Goal: Transaction & Acquisition: Purchase product/service

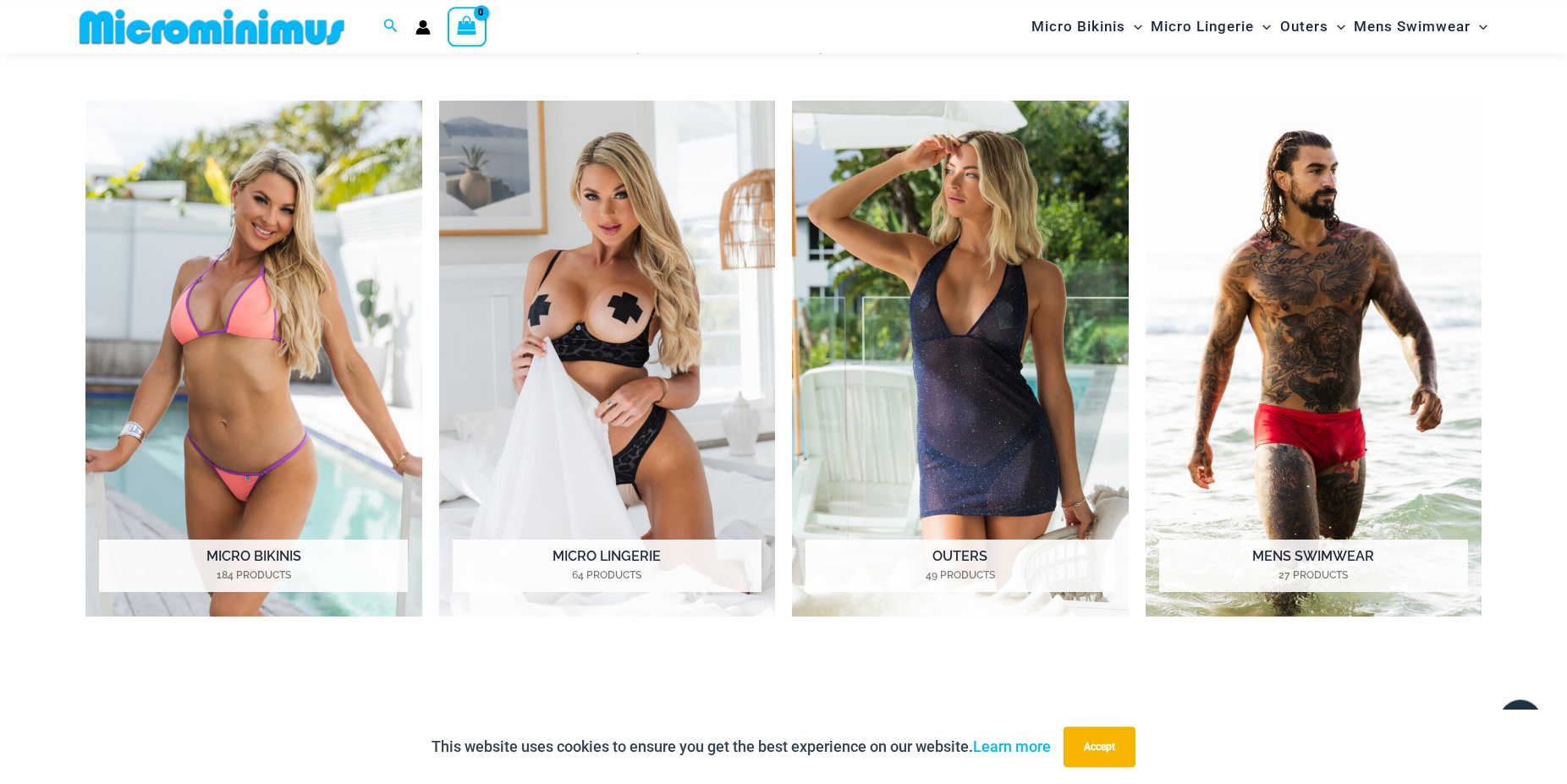
scroll to position [916, 0]
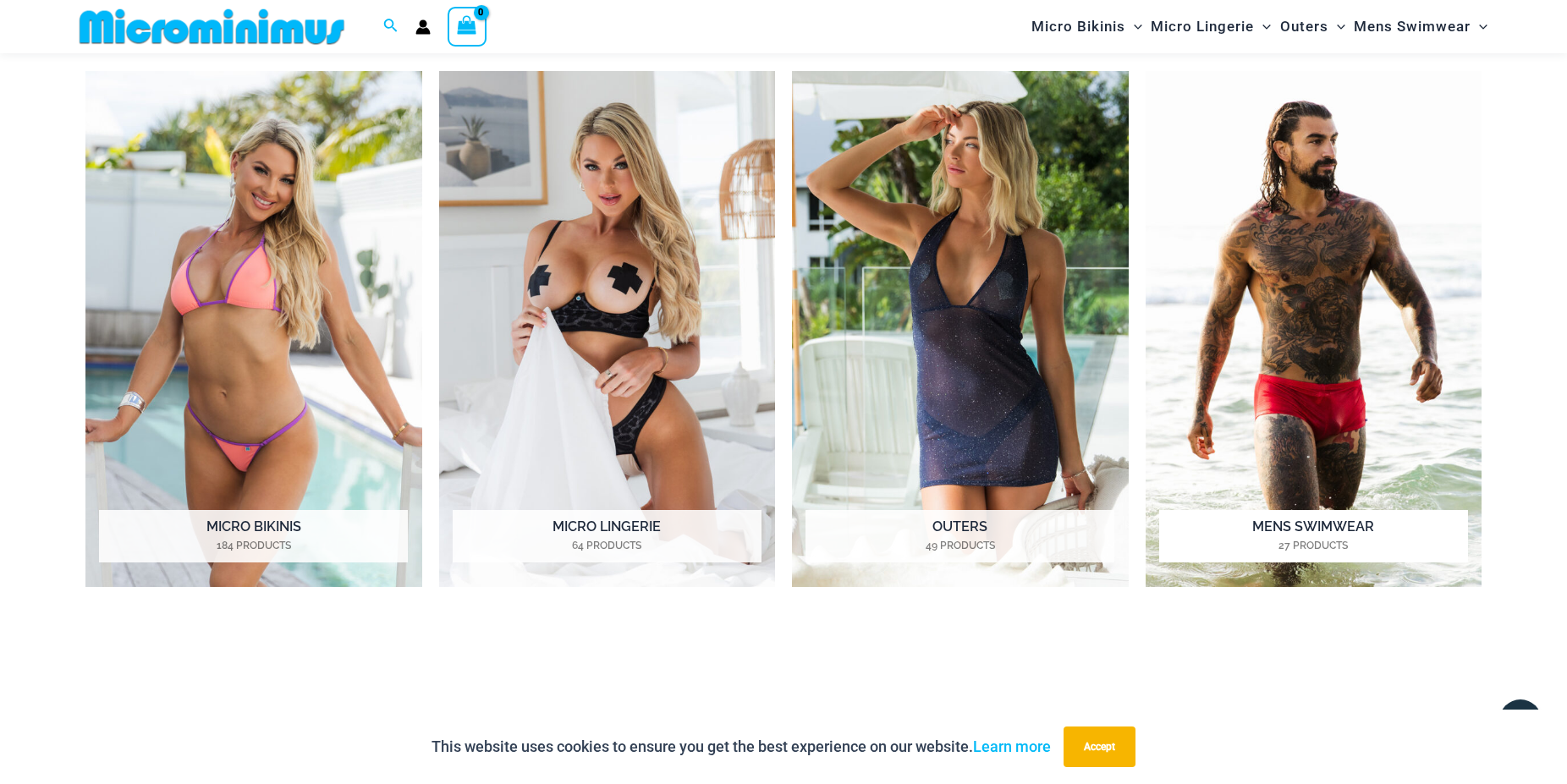
click at [1369, 189] on img "Visit product category Mens Swimwear" at bounding box center [1313, 328] width 337 height 516
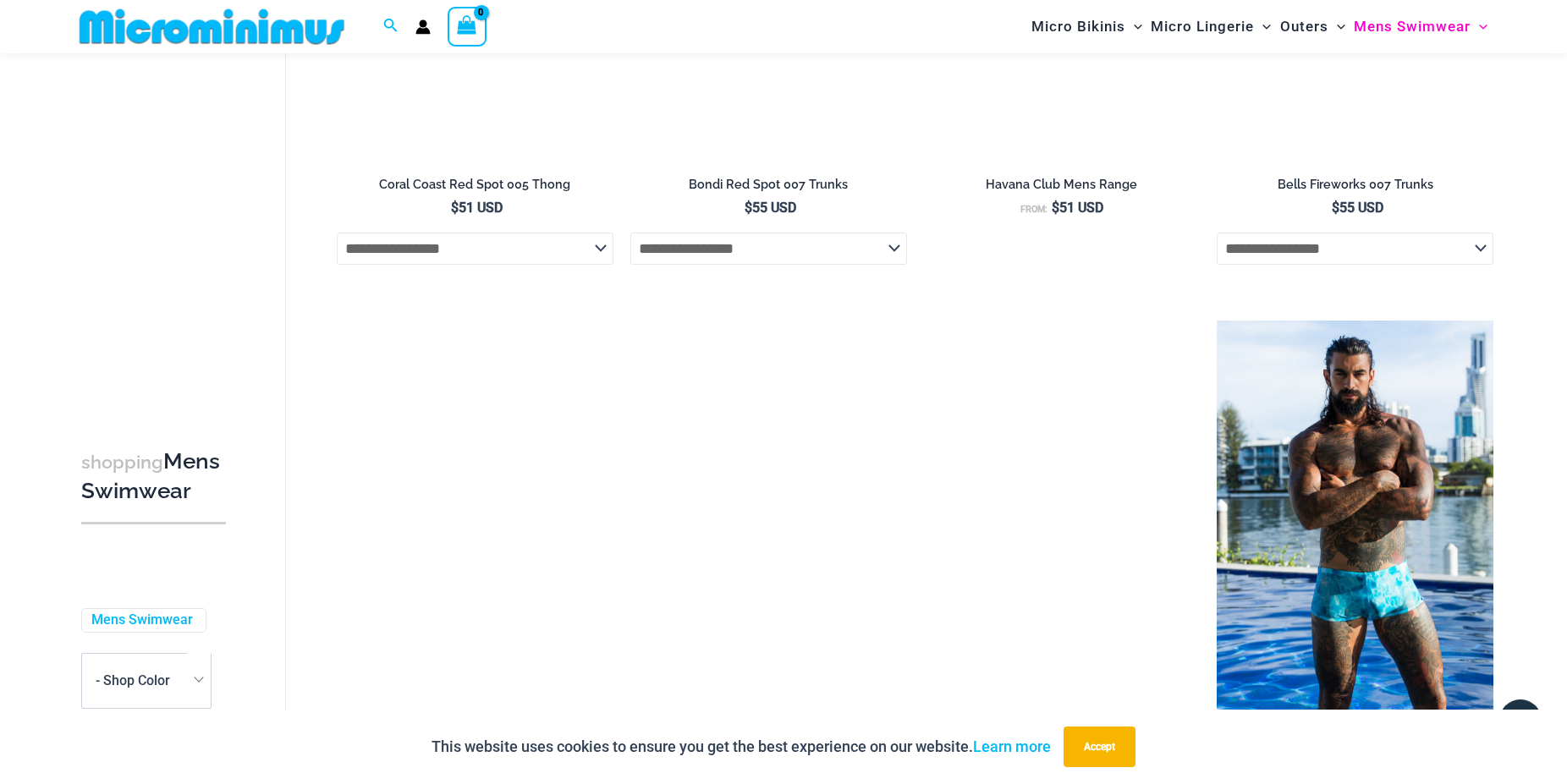
scroll to position [3570, 0]
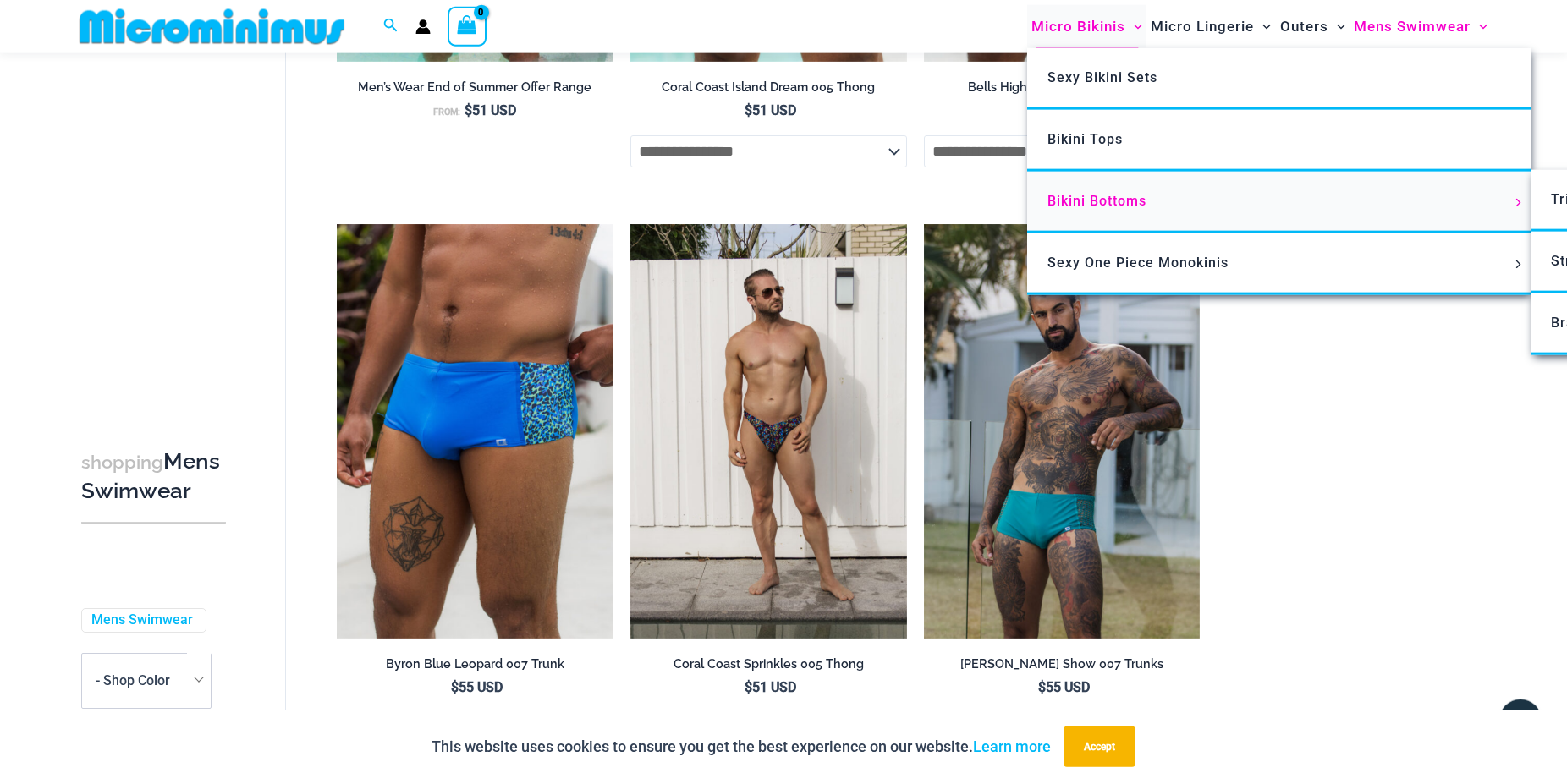
click at [1091, 199] on span "Bikini Bottoms" at bounding box center [1097, 200] width 99 height 16
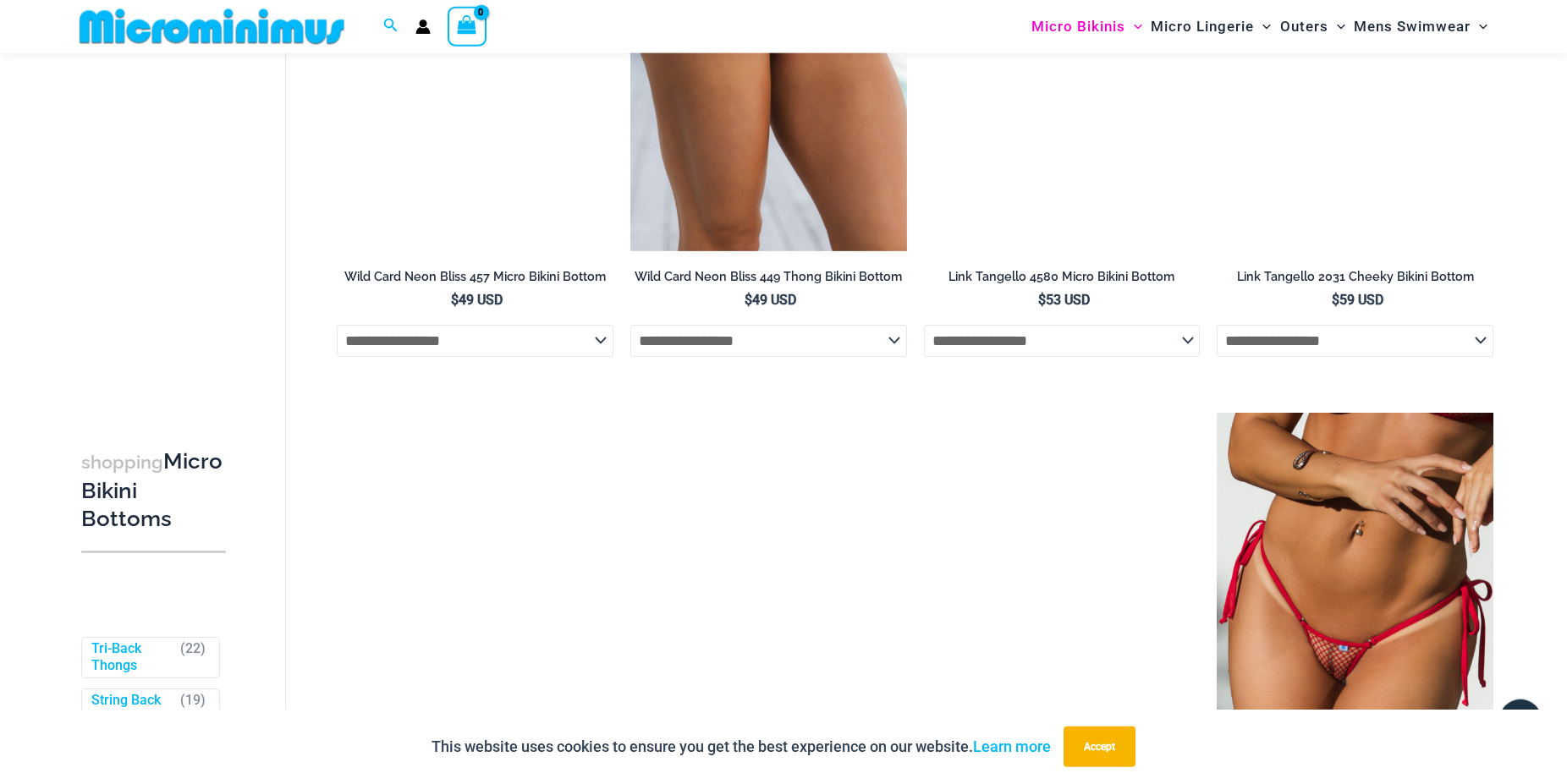
scroll to position [1811, 0]
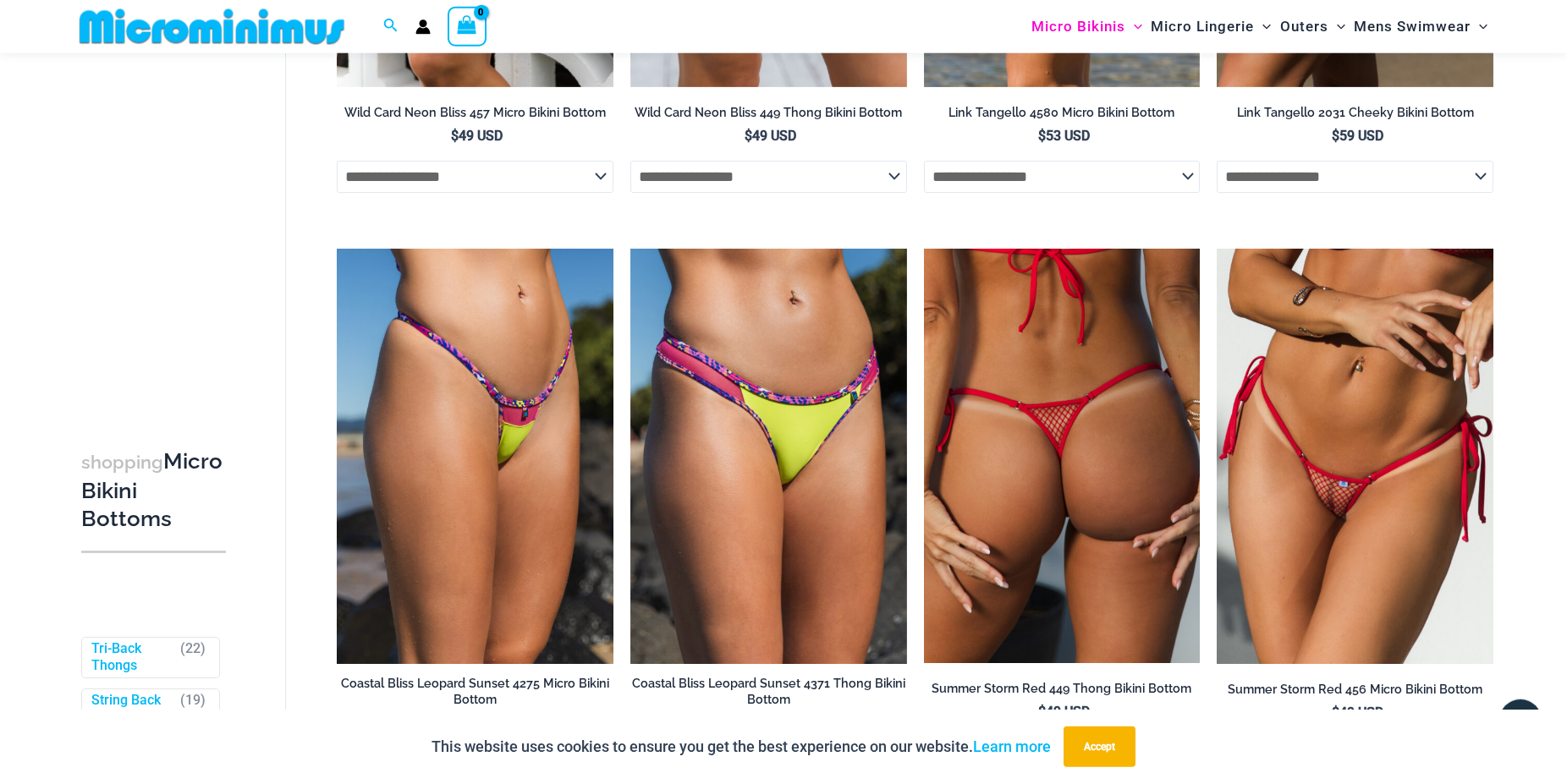
click at [1161, 432] on img at bounding box center [1062, 456] width 276 height 414
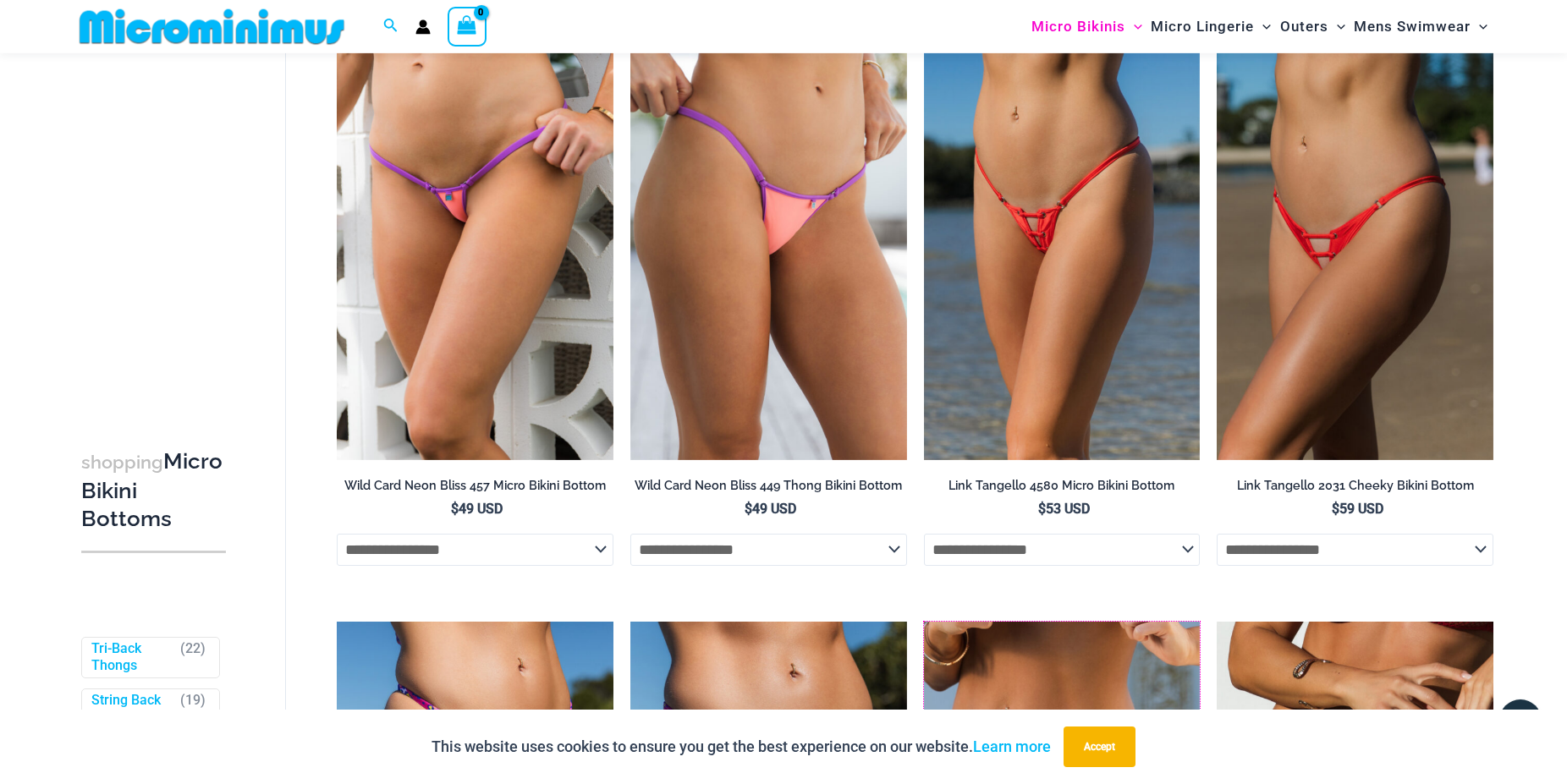
scroll to position [1397, 0]
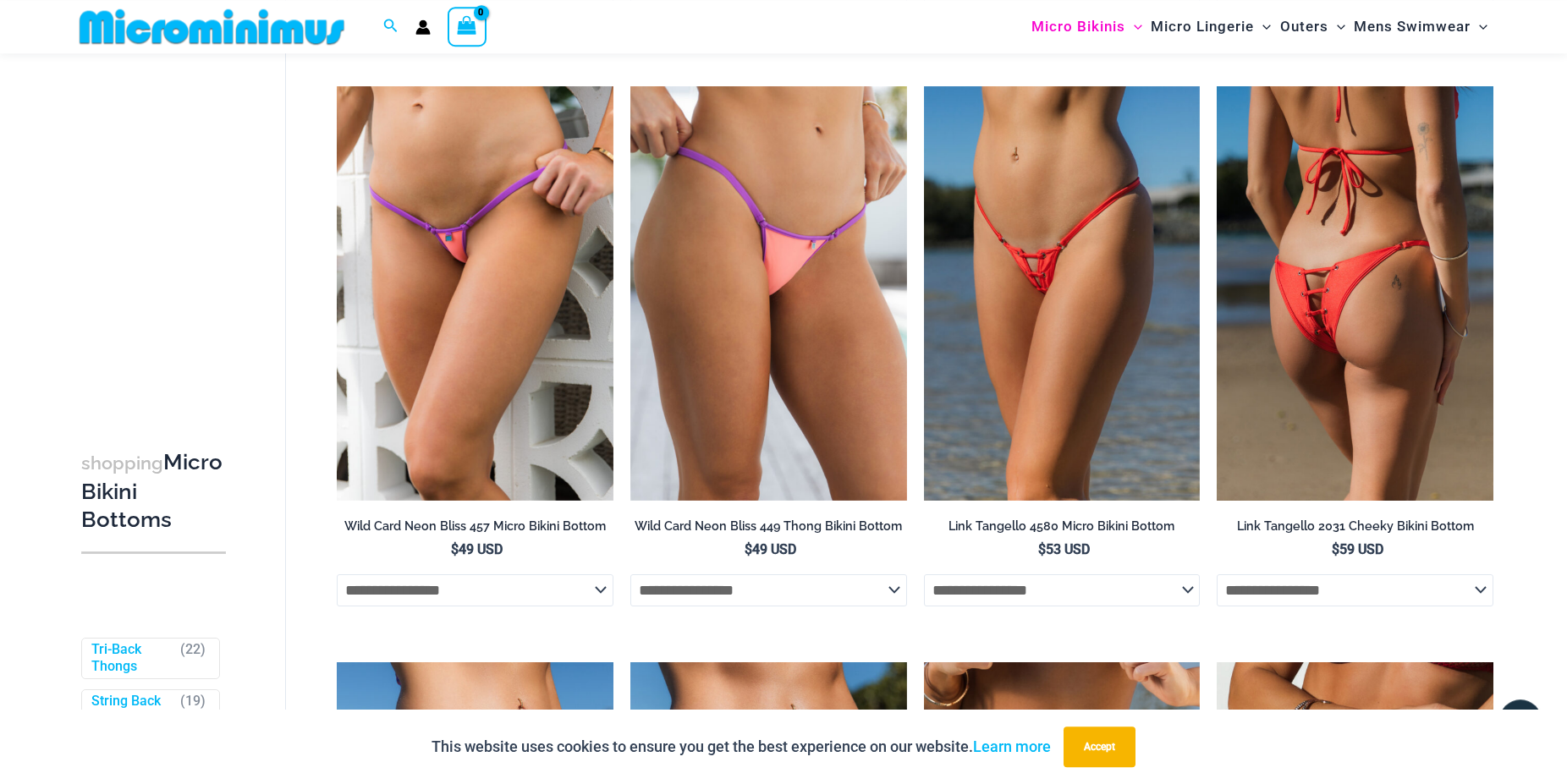
click at [1296, 328] on img at bounding box center [1354, 293] width 276 height 414
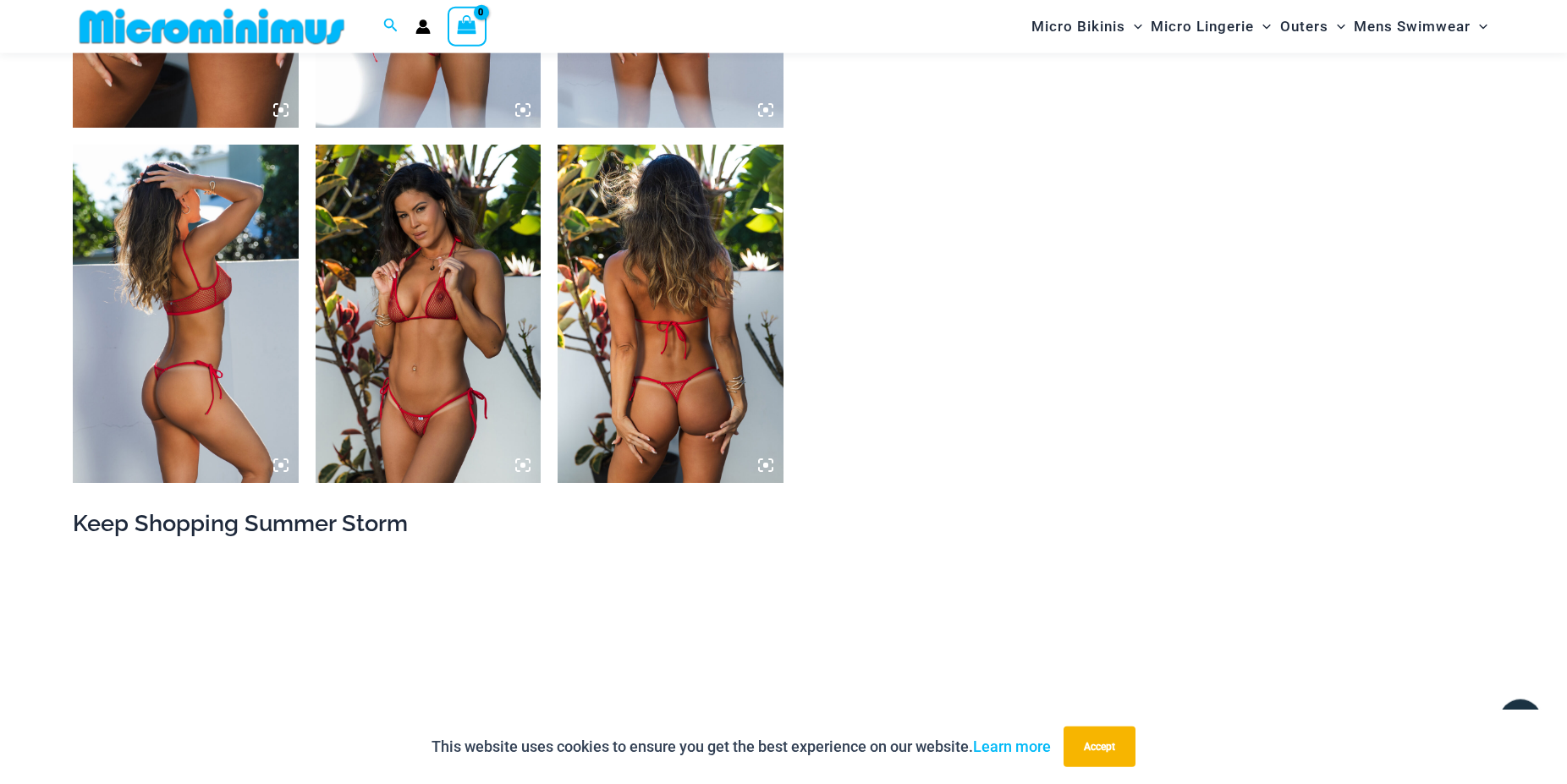
scroll to position [1971, 0]
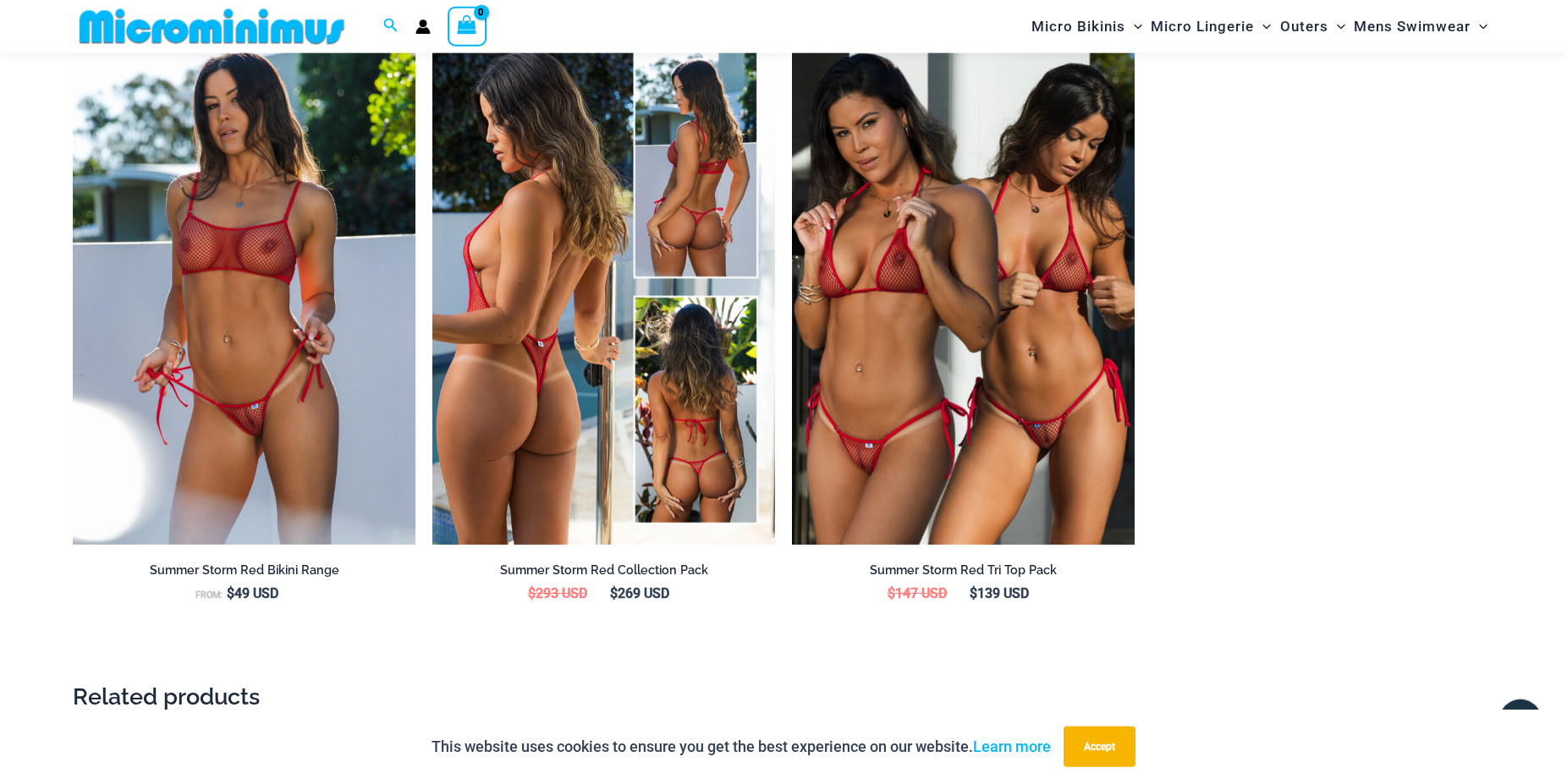
click at [570, 388] on img at bounding box center [603, 287] width 343 height 514
click at [453, 207] on img at bounding box center [603, 287] width 343 height 514
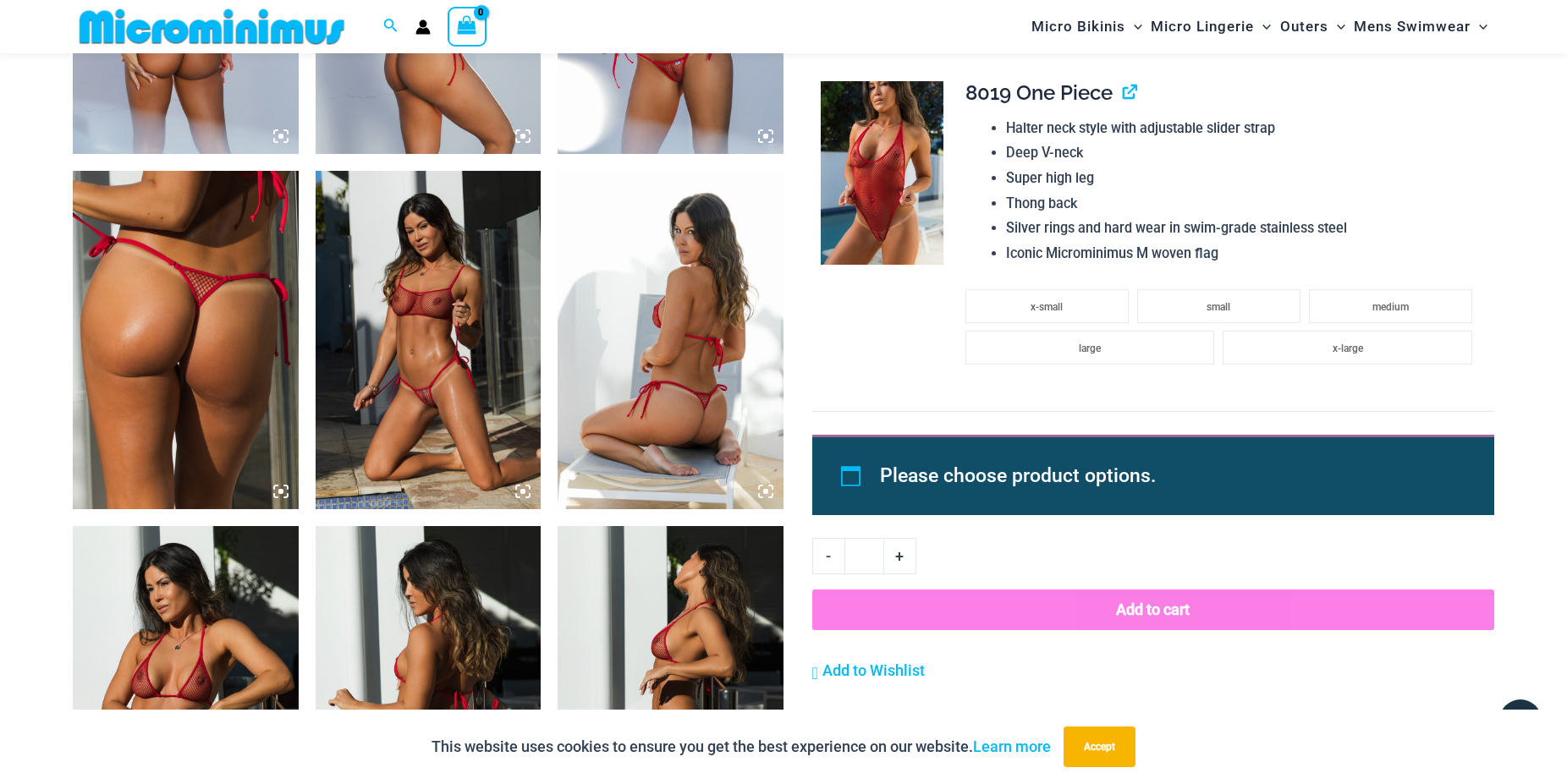
scroll to position [1705, 0]
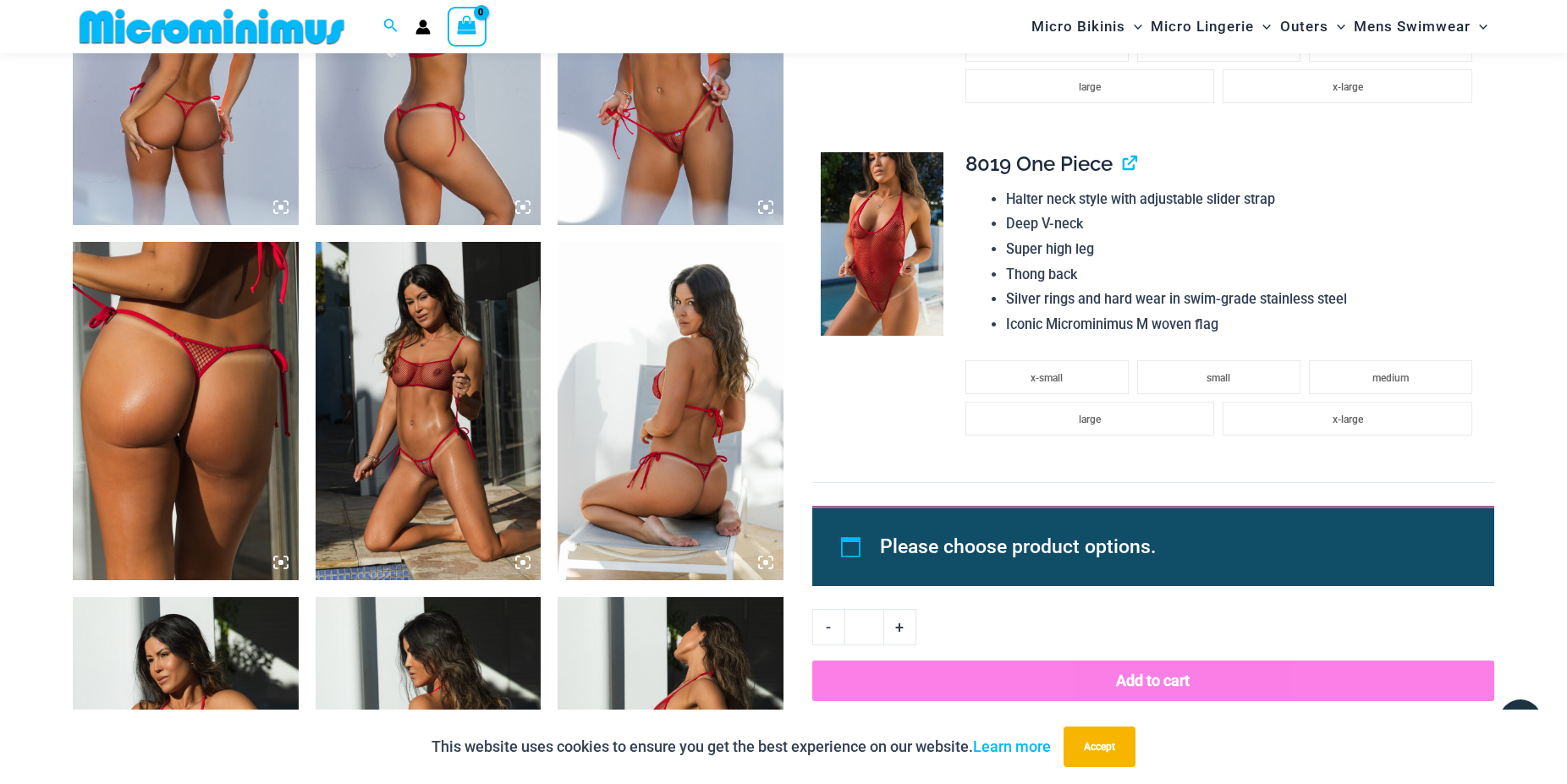
click at [901, 246] on img at bounding box center [882, 244] width 123 height 185
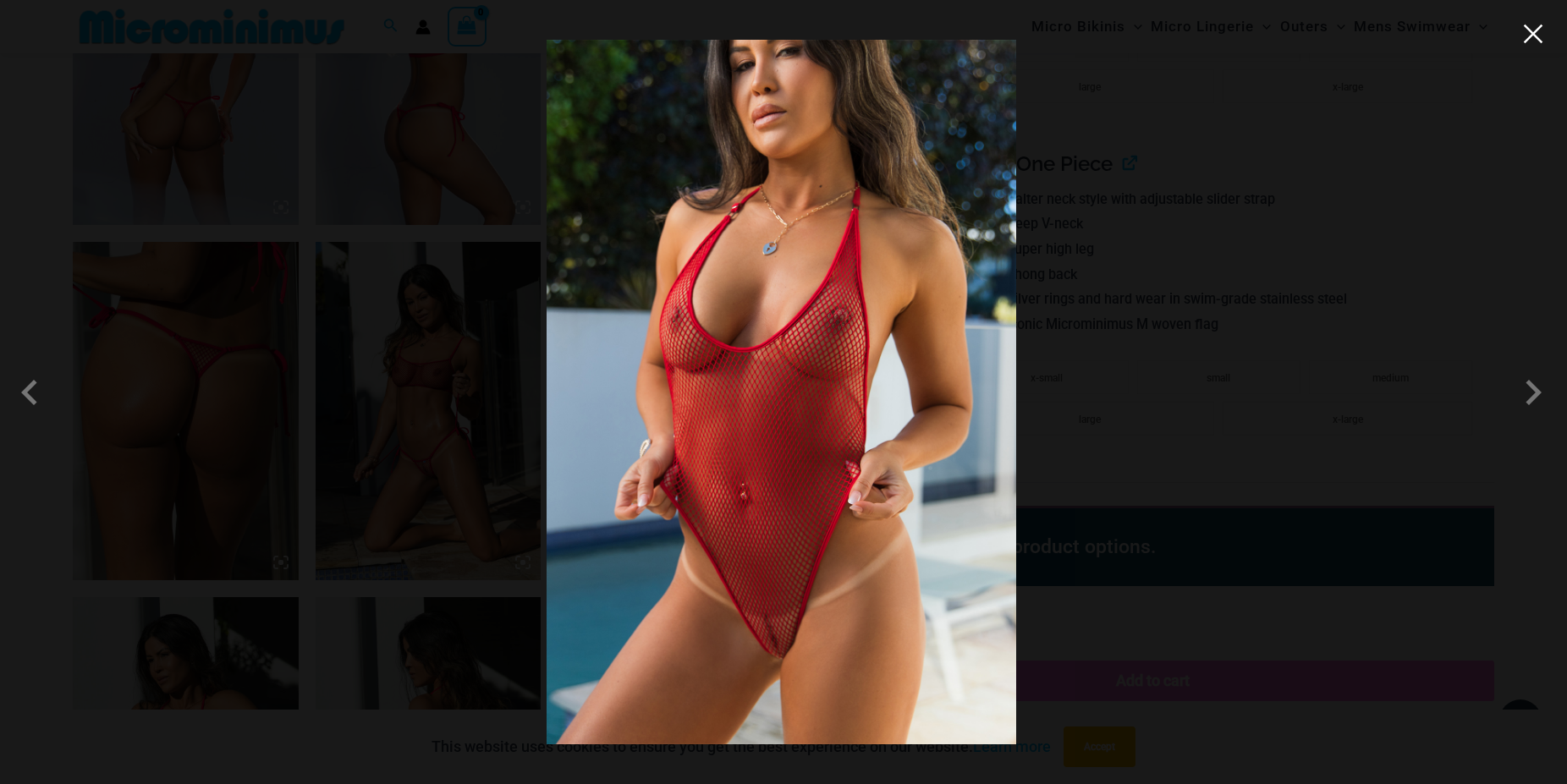
click at [1534, 44] on button "Close" at bounding box center [1533, 34] width 26 height 26
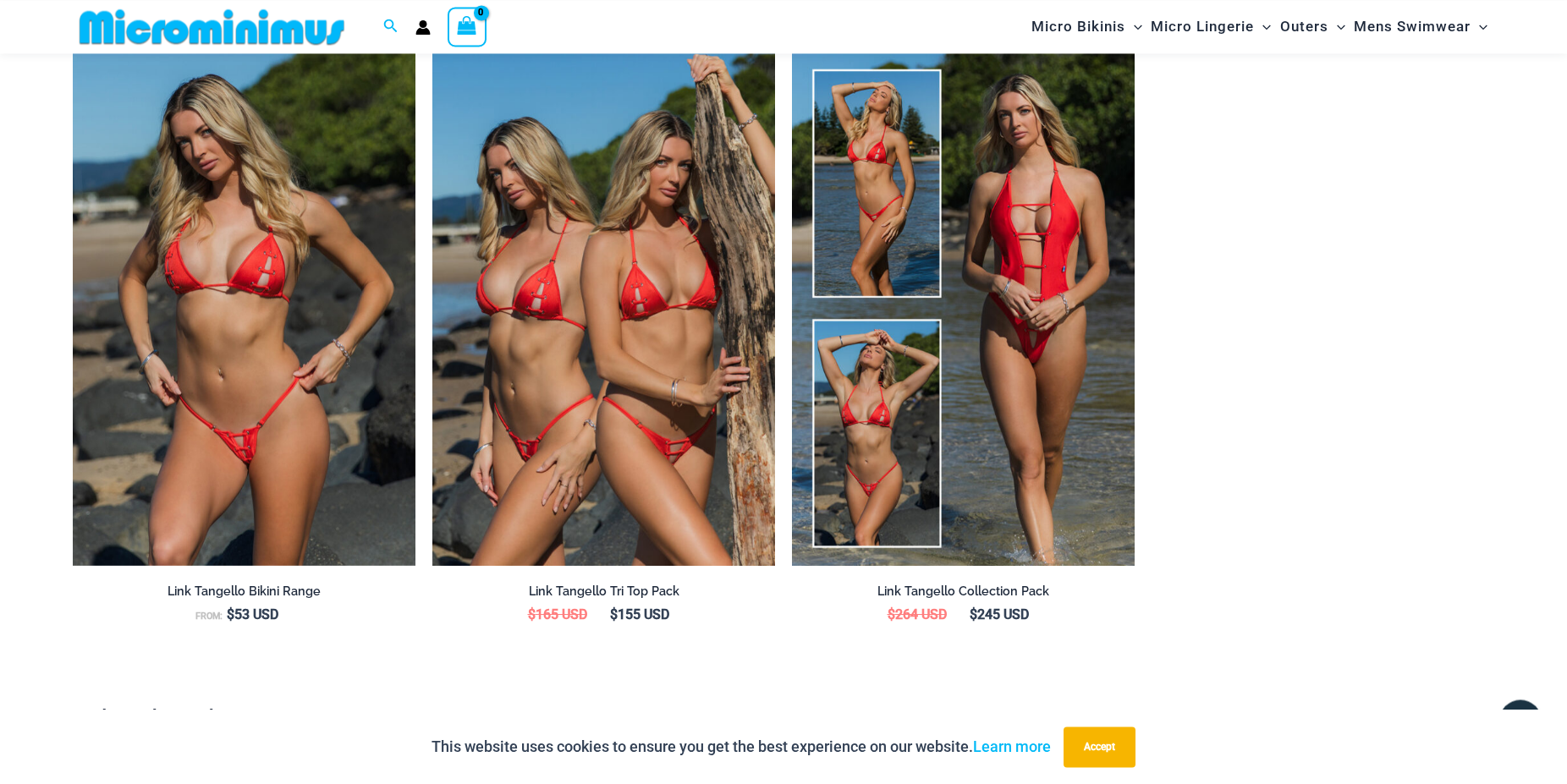
scroll to position [1877, 0]
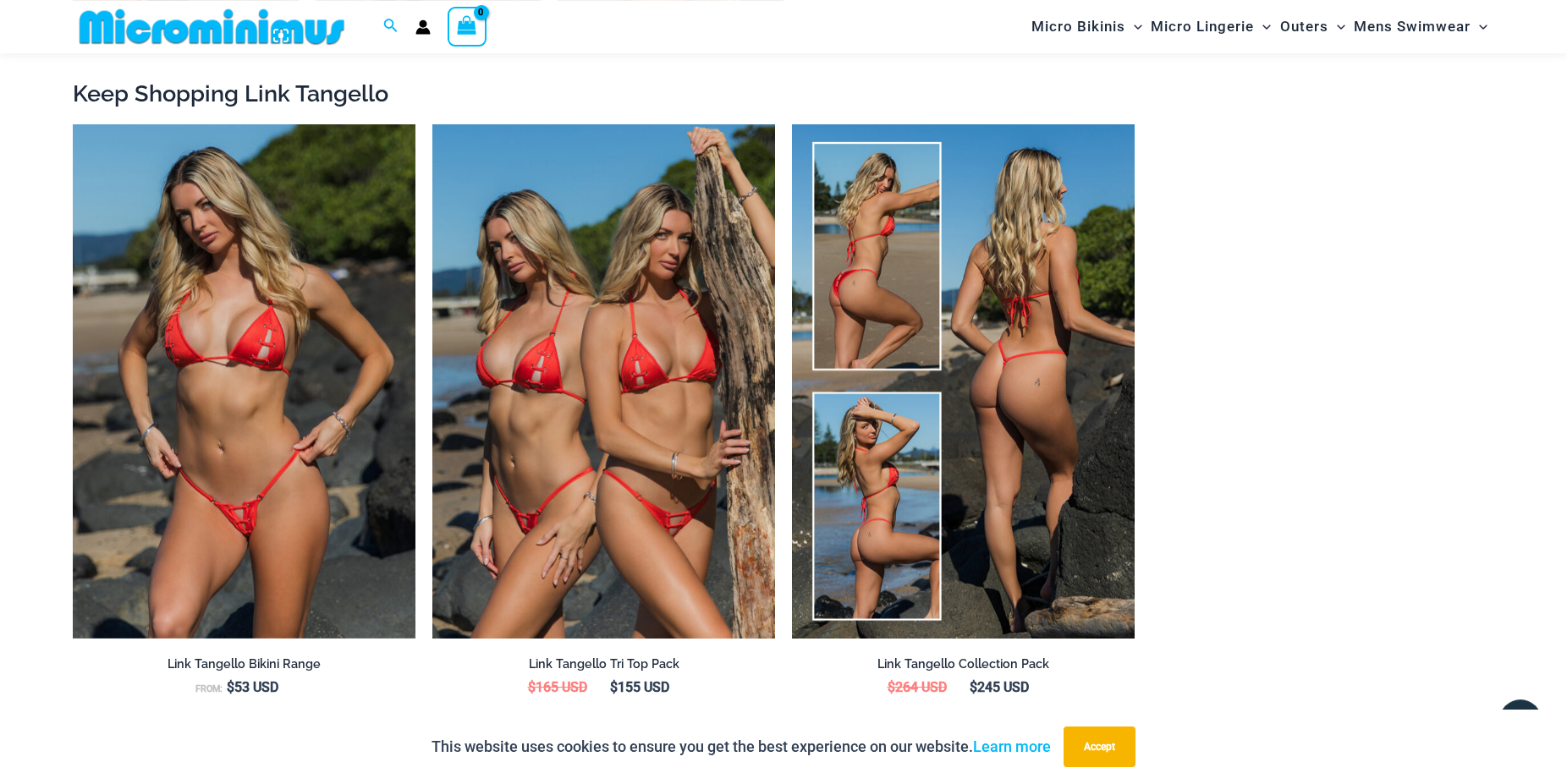
click at [1039, 385] on img at bounding box center [964, 381] width 343 height 514
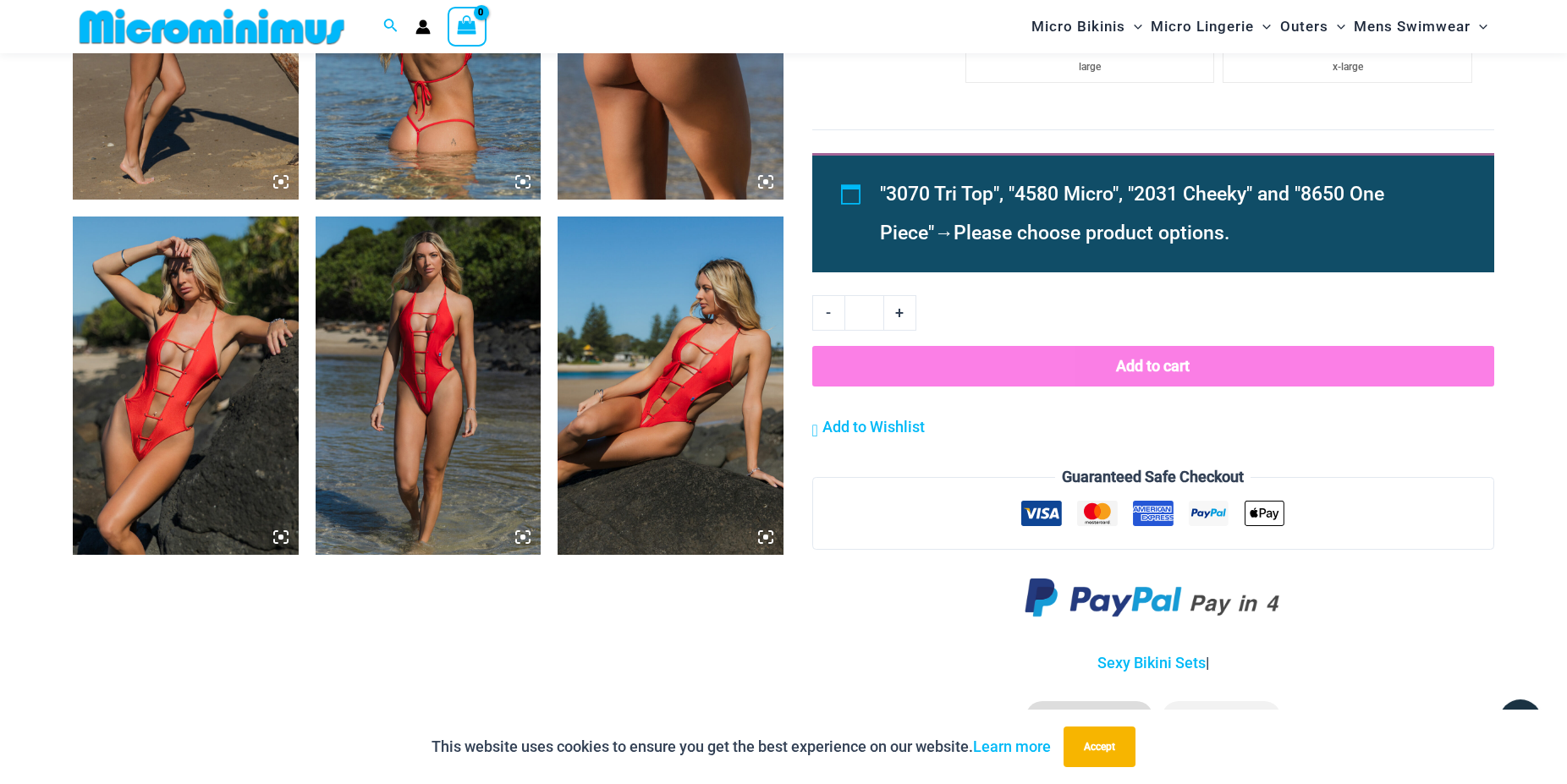
scroll to position [2122, 0]
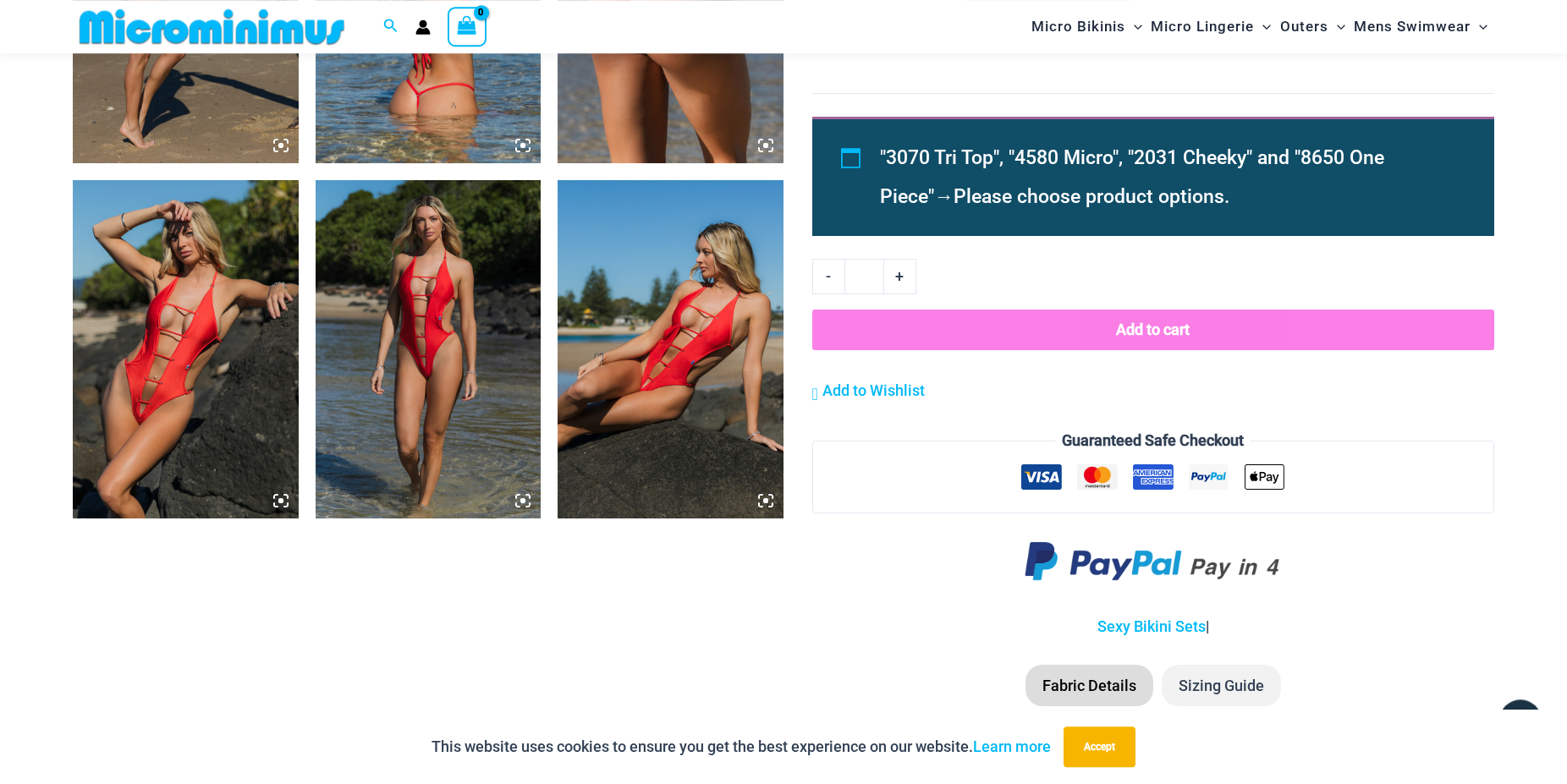
click at [265, 375] on img at bounding box center [185, 349] width 226 height 338
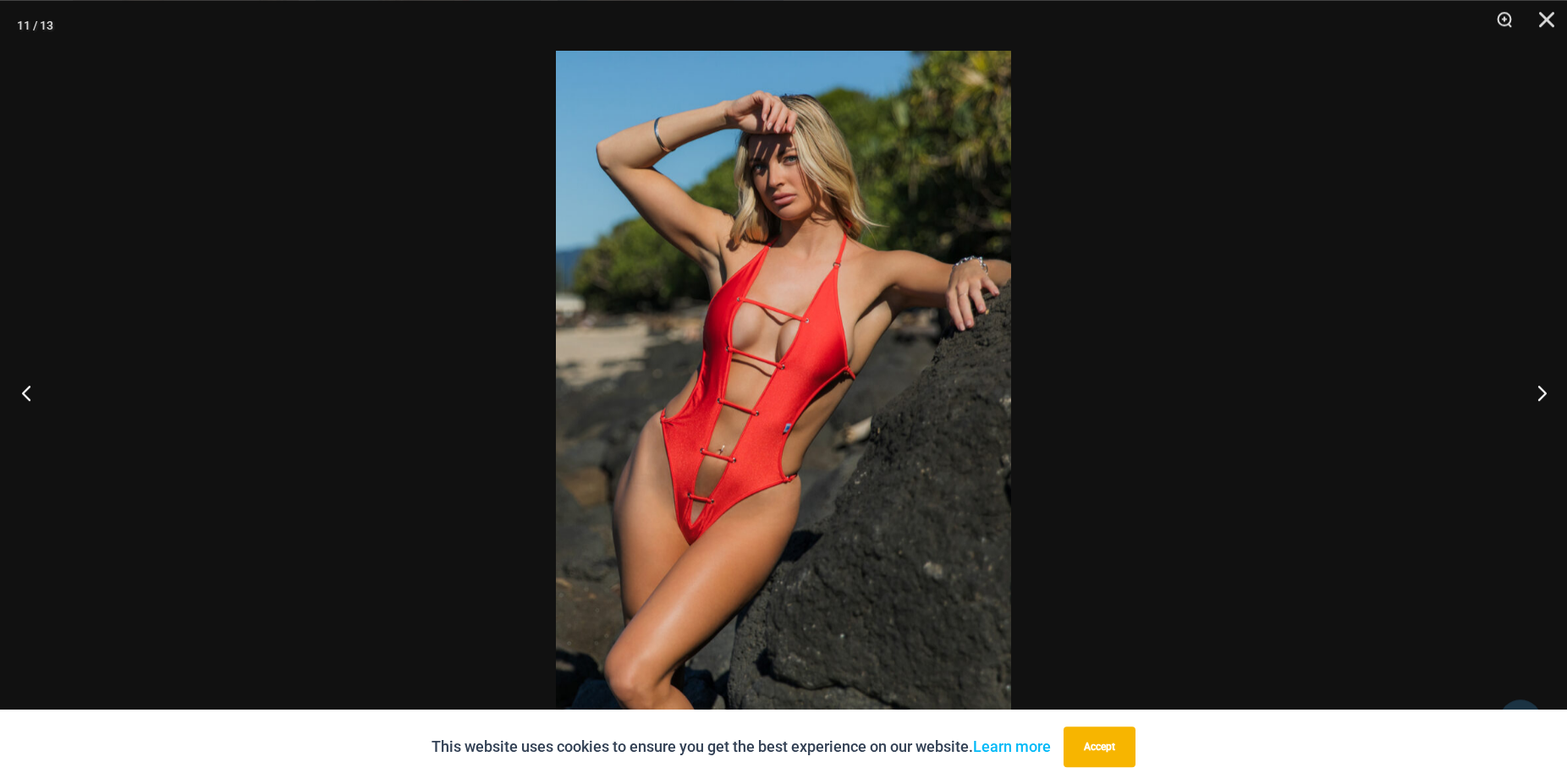
click at [26, 393] on button "Previous" at bounding box center [32, 393] width 64 height 85
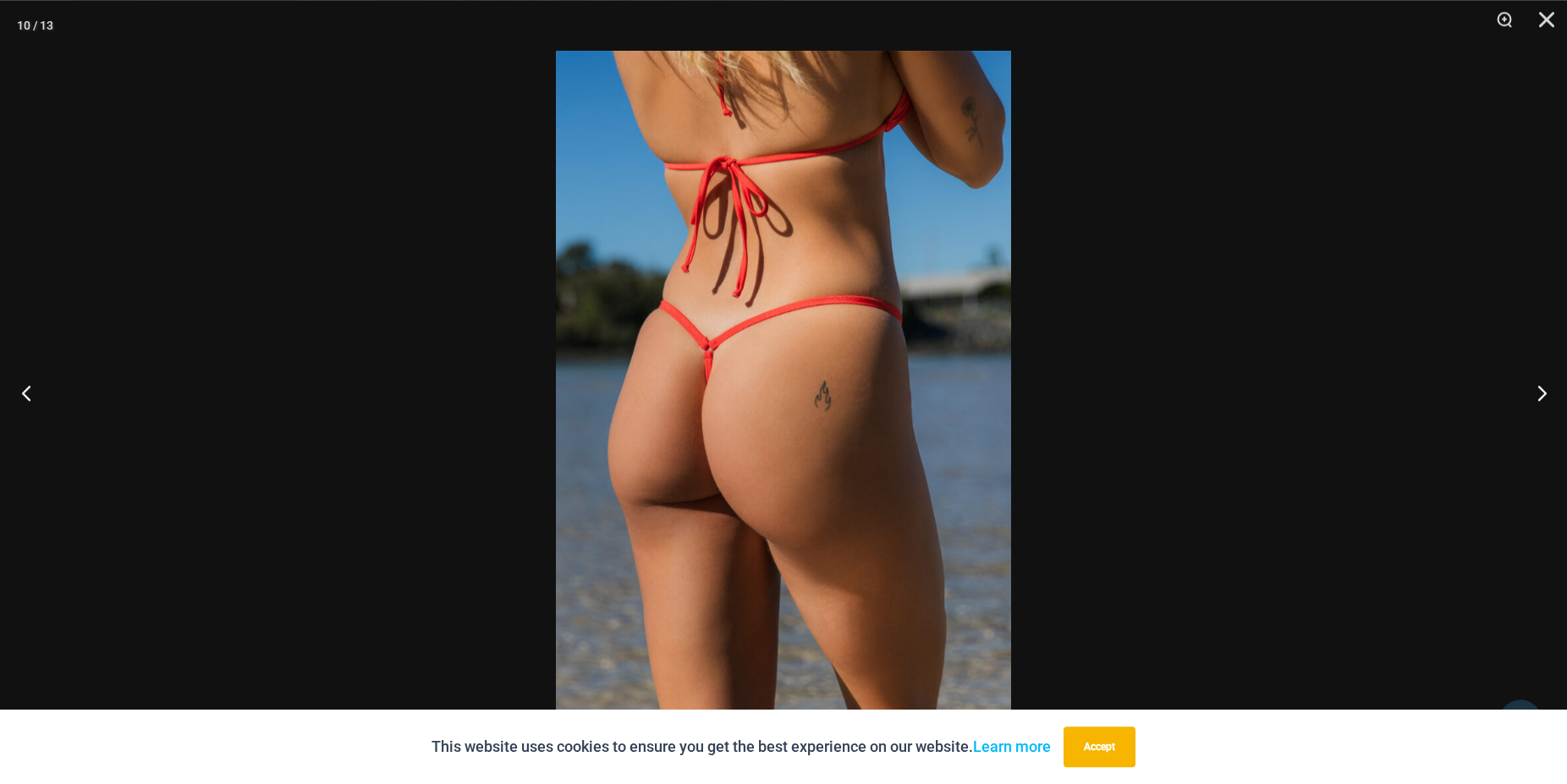
click at [26, 393] on button "Previous" at bounding box center [32, 393] width 64 height 85
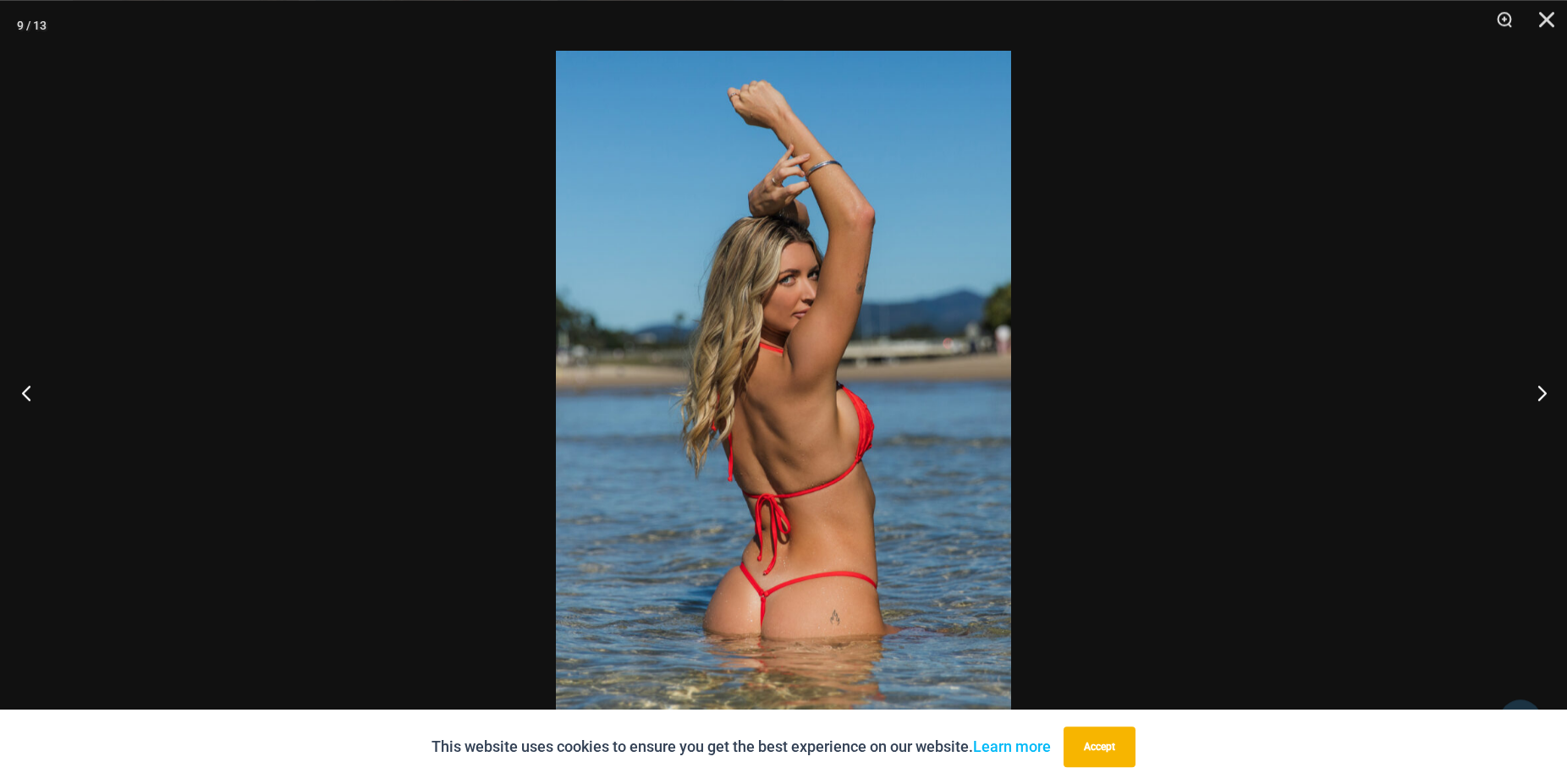
click at [26, 393] on button "Previous" at bounding box center [32, 393] width 64 height 85
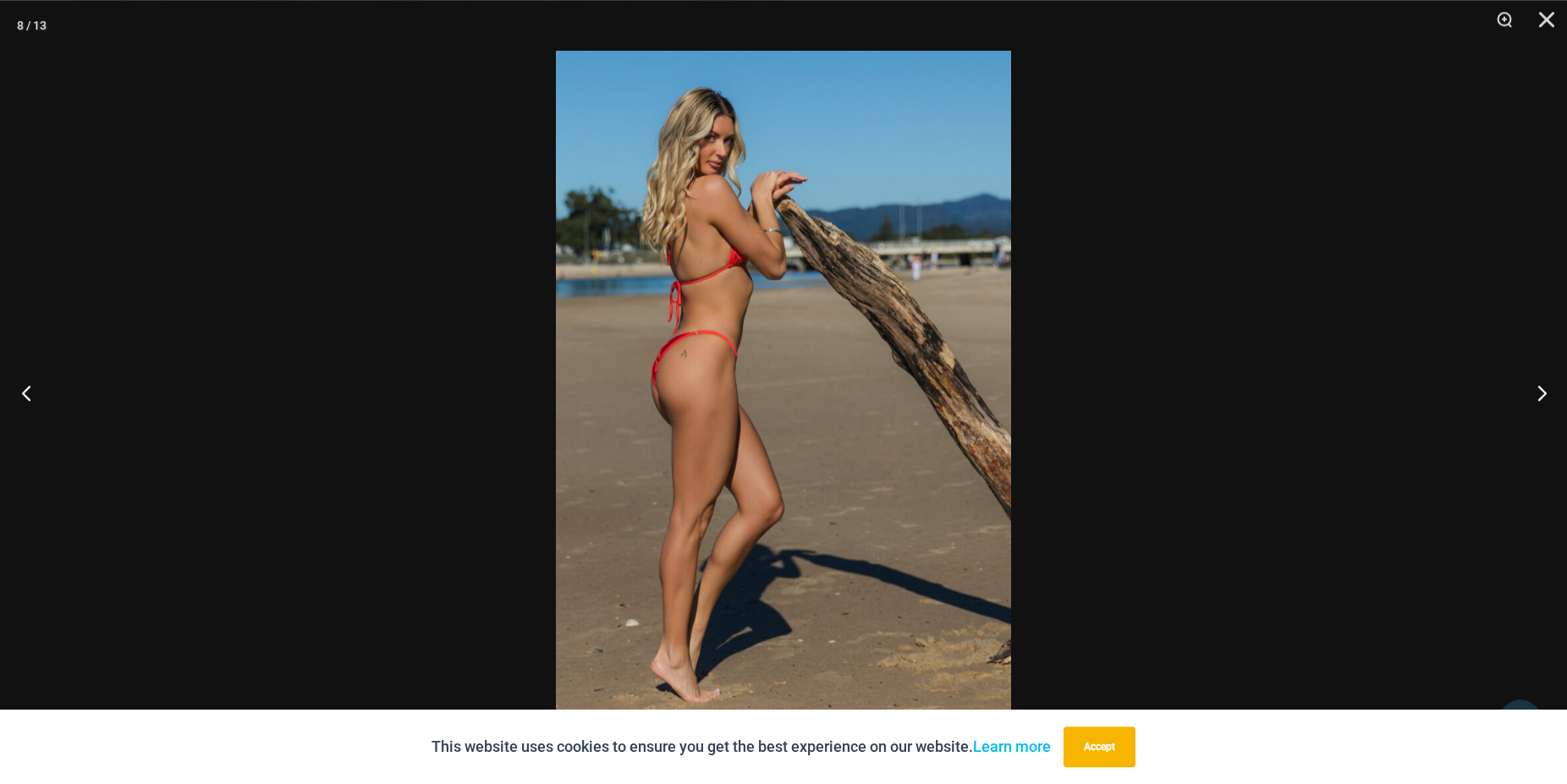
click at [26, 393] on button "Previous" at bounding box center [32, 393] width 64 height 85
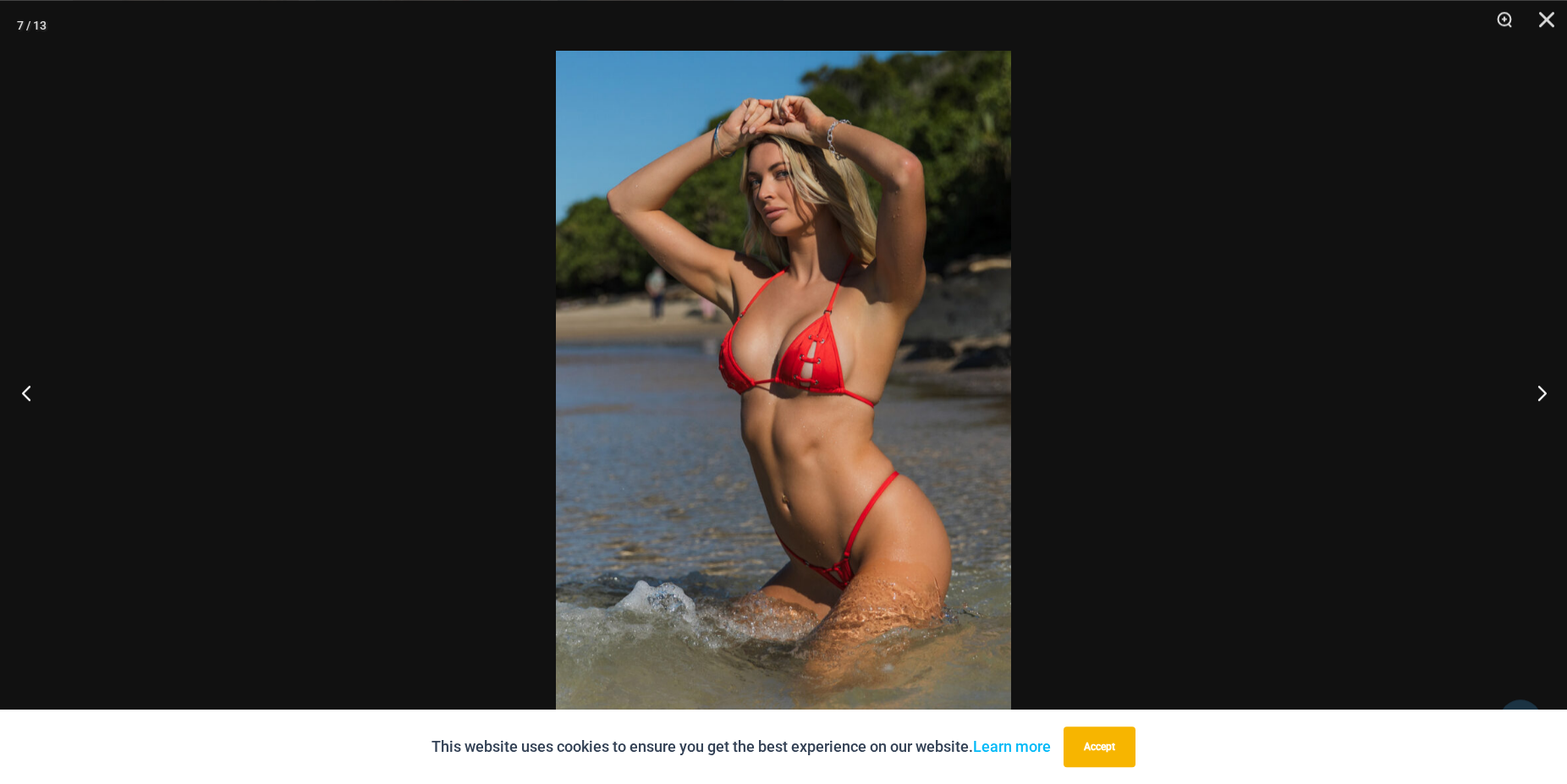
click at [26, 393] on button "Previous" at bounding box center [32, 393] width 64 height 85
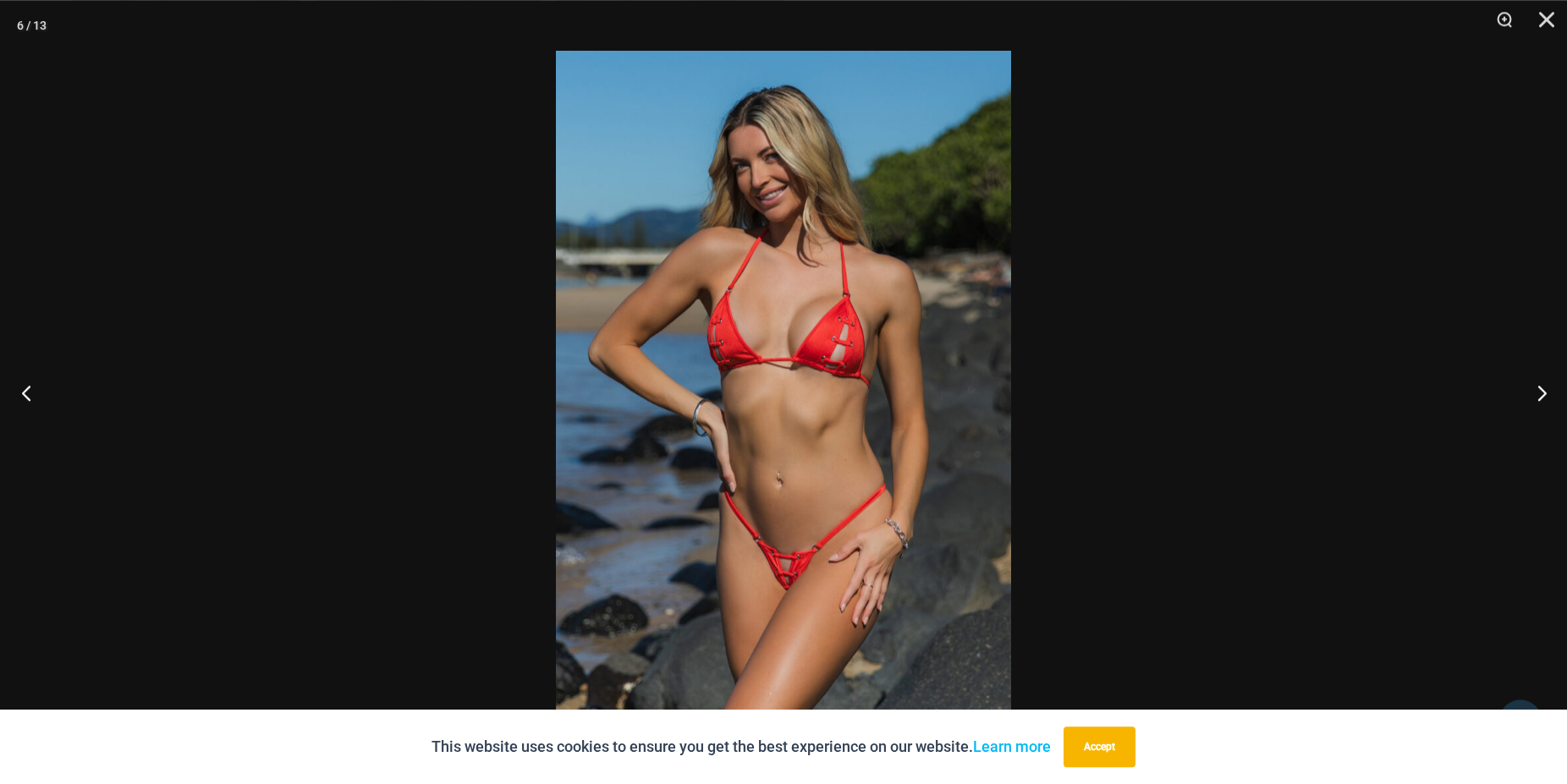
click at [26, 393] on button "Previous" at bounding box center [32, 393] width 64 height 85
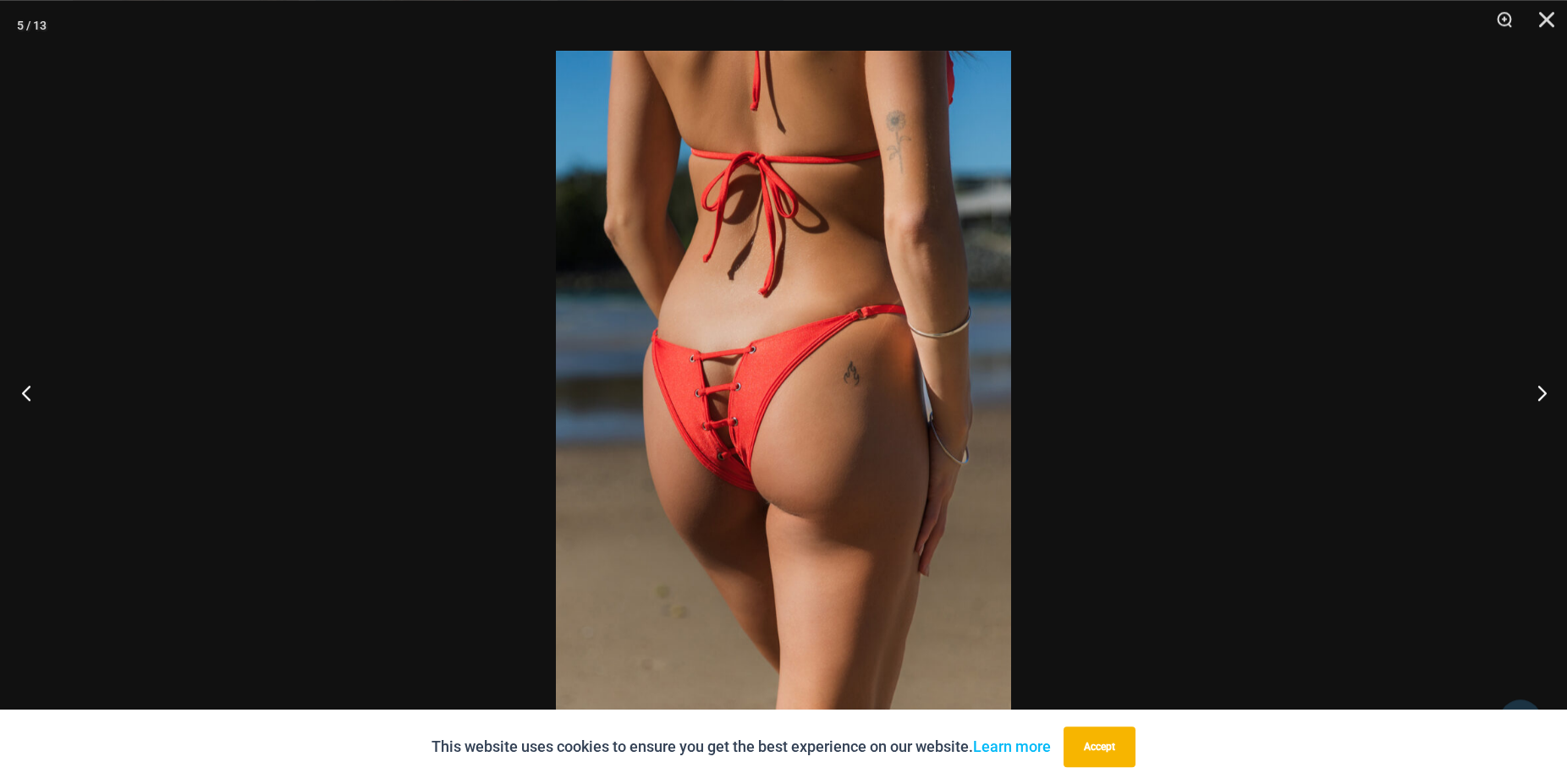
click at [26, 393] on button "Previous" at bounding box center [32, 393] width 64 height 85
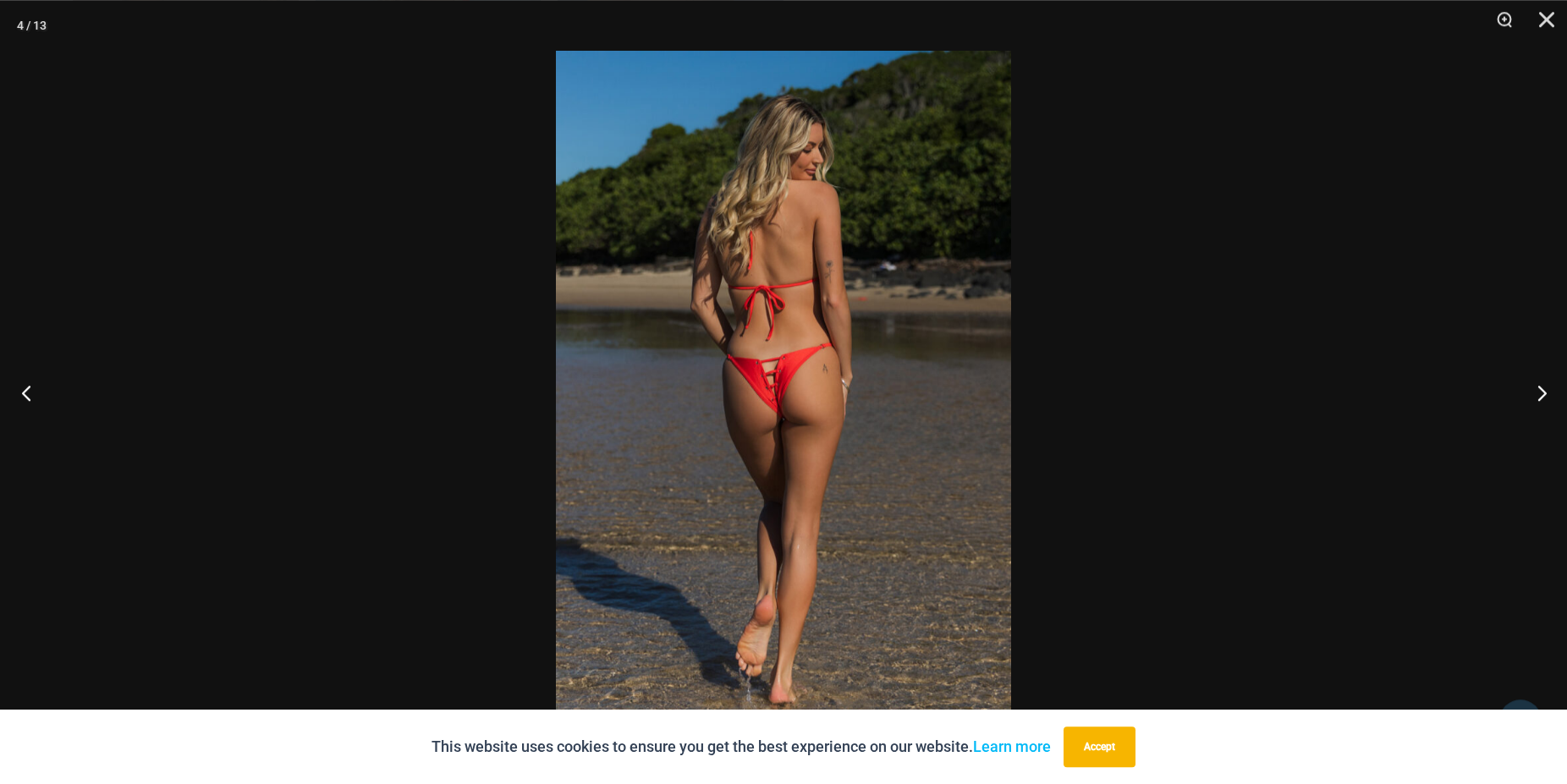
click at [26, 393] on button "Previous" at bounding box center [32, 393] width 64 height 85
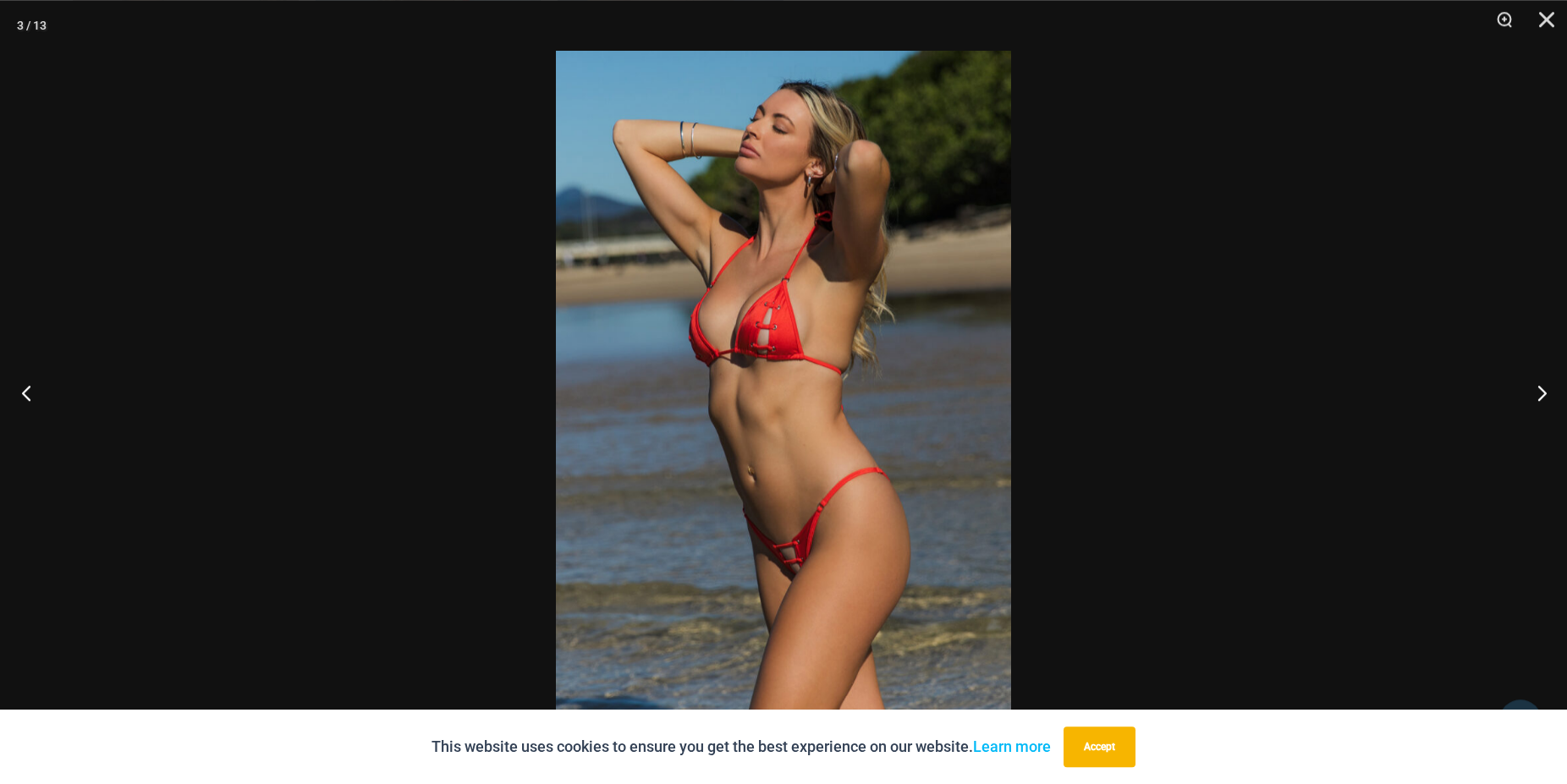
click at [26, 393] on button "Previous" at bounding box center [32, 393] width 64 height 85
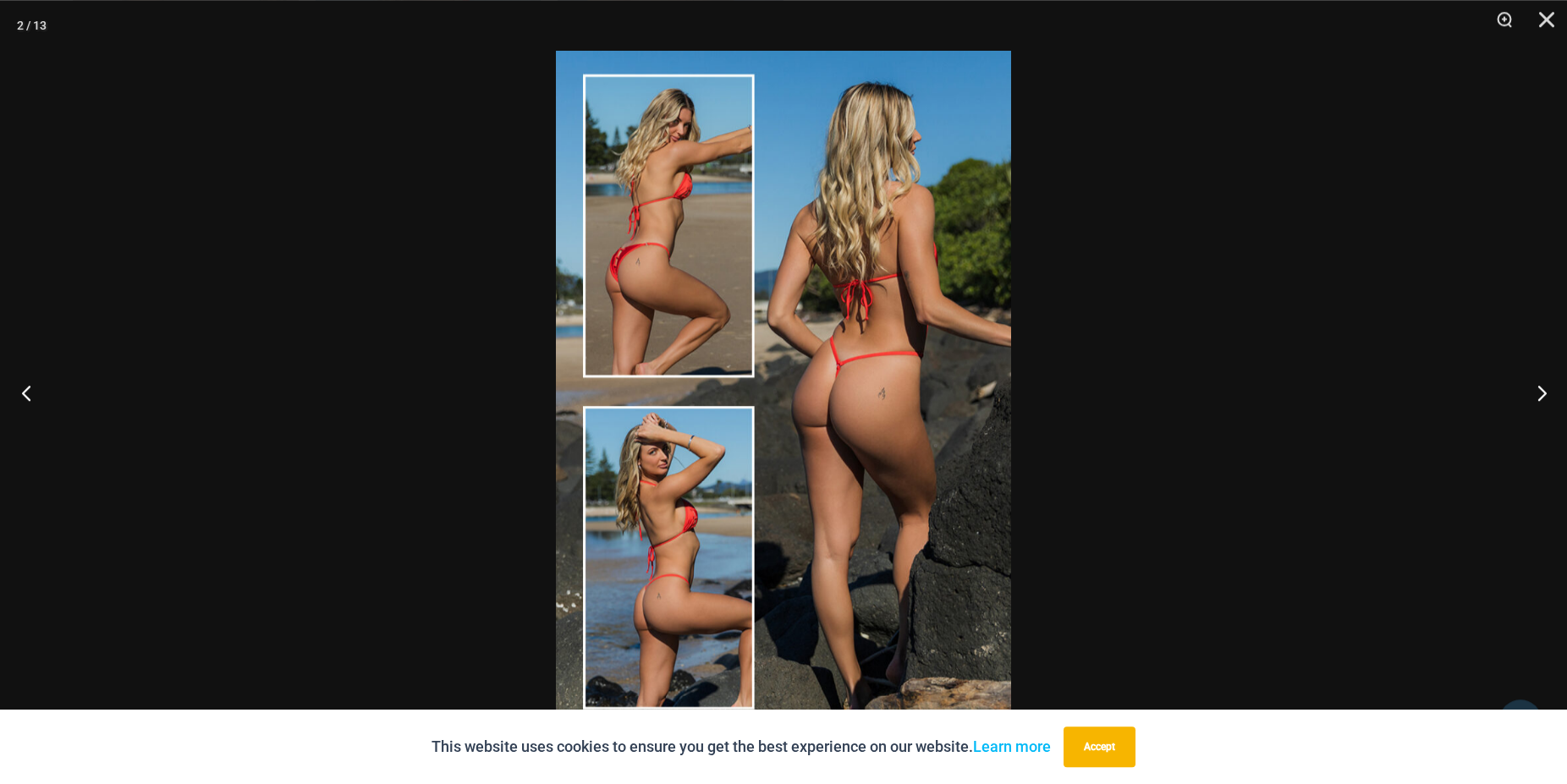
click at [26, 393] on button "Previous" at bounding box center [32, 393] width 64 height 85
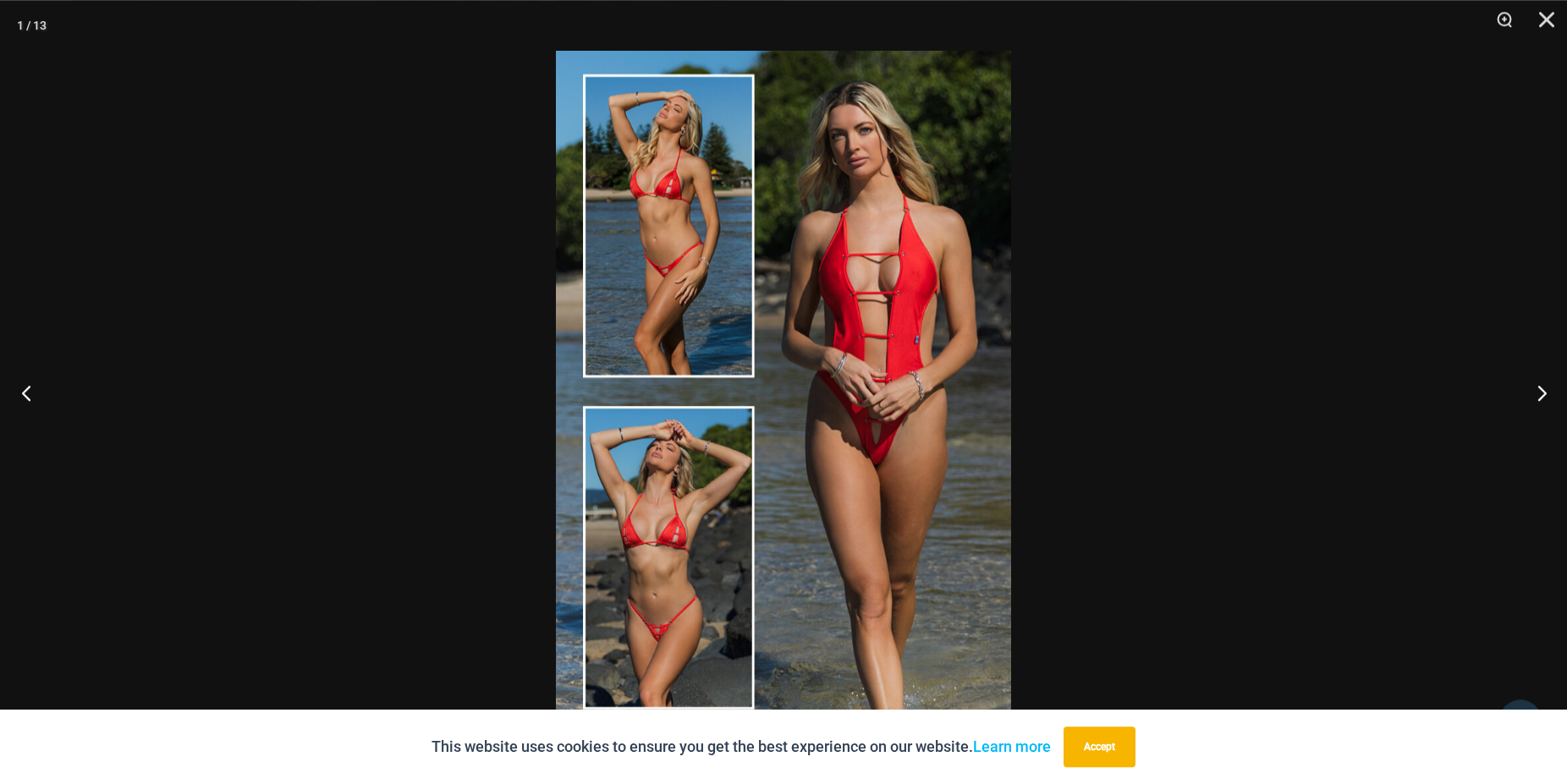
click at [26, 393] on button "Previous" at bounding box center [32, 393] width 64 height 85
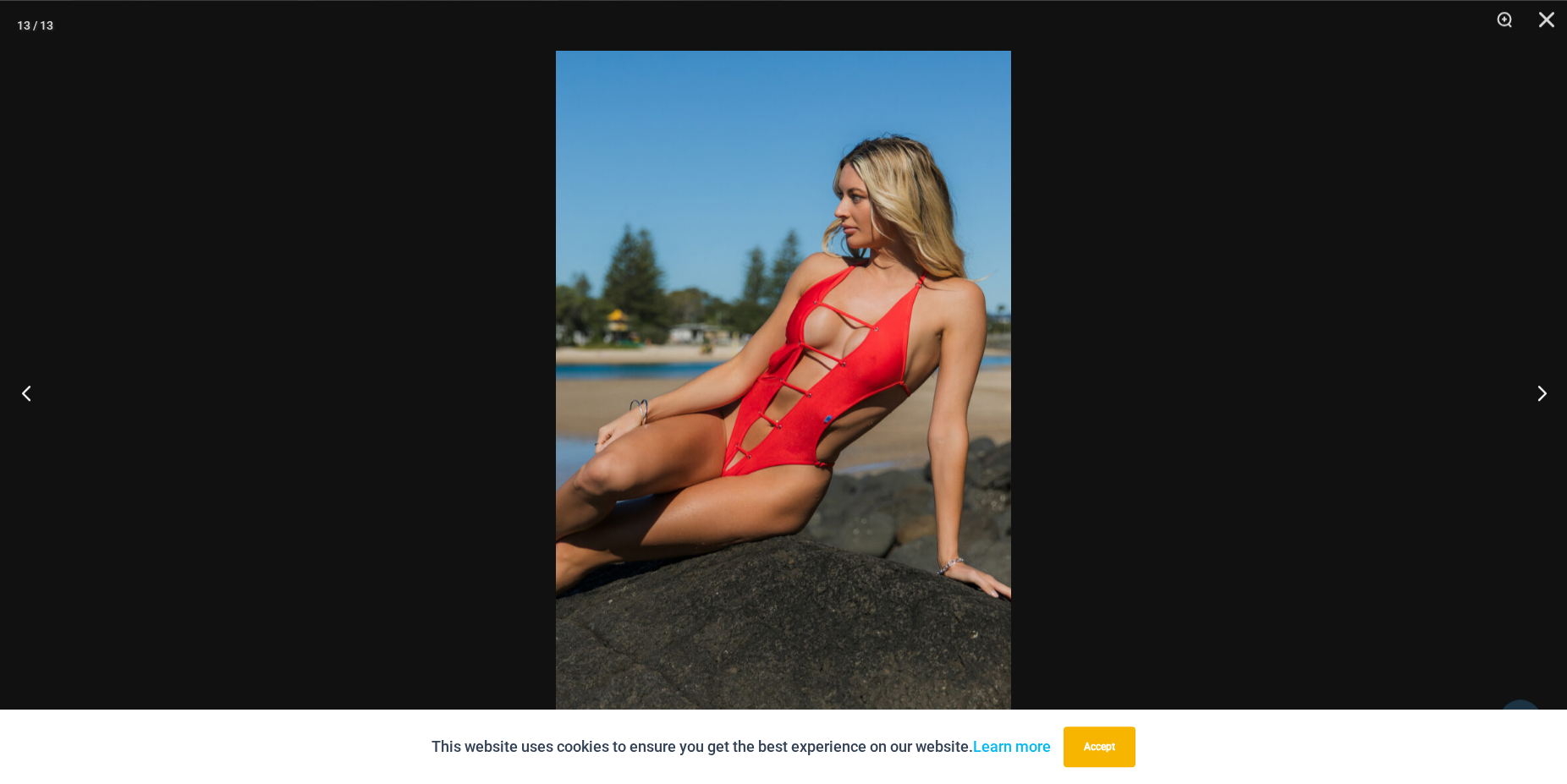
click at [26, 393] on button "Previous" at bounding box center [32, 393] width 64 height 85
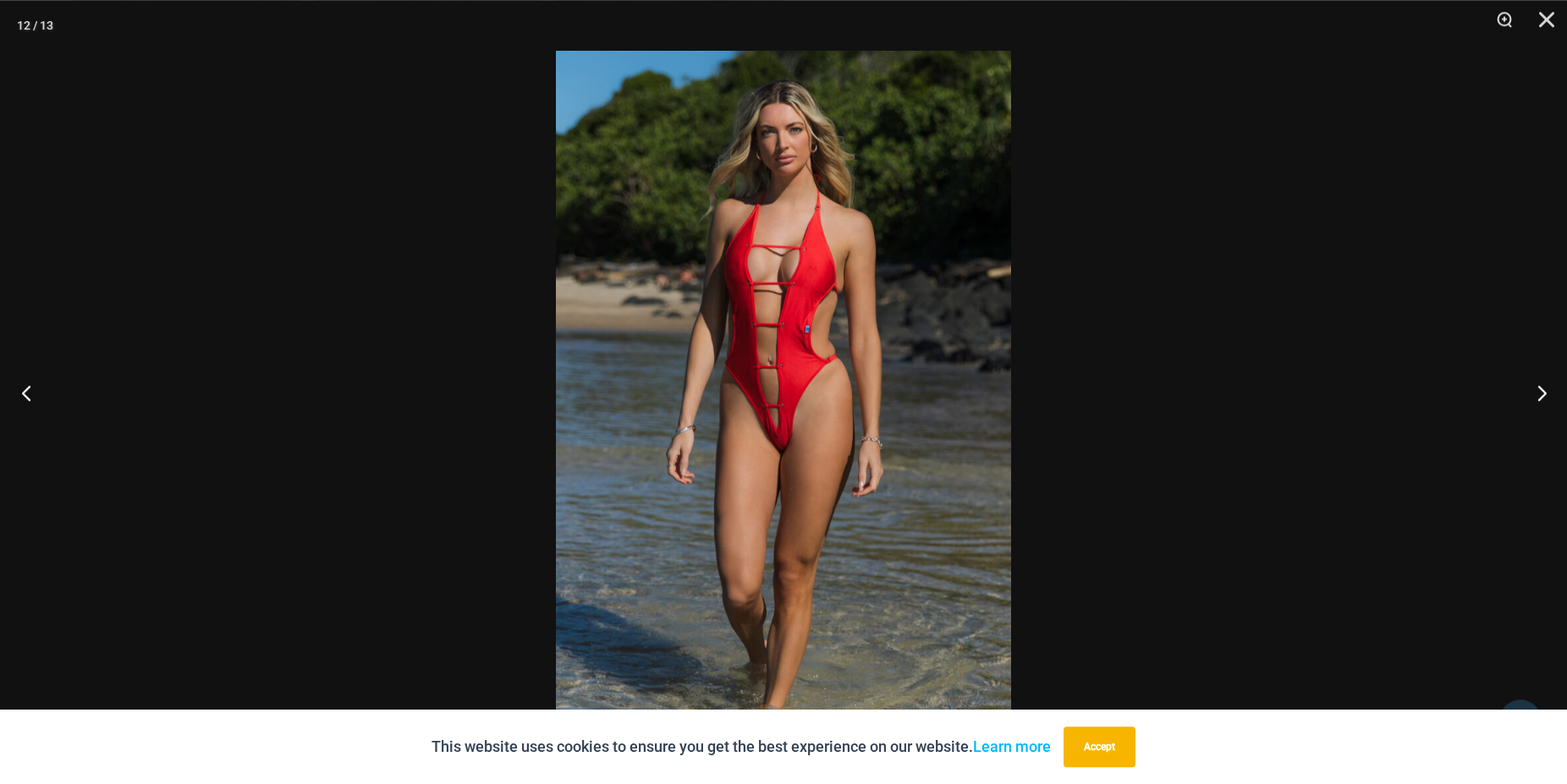
click at [26, 393] on button "Previous" at bounding box center [32, 393] width 64 height 85
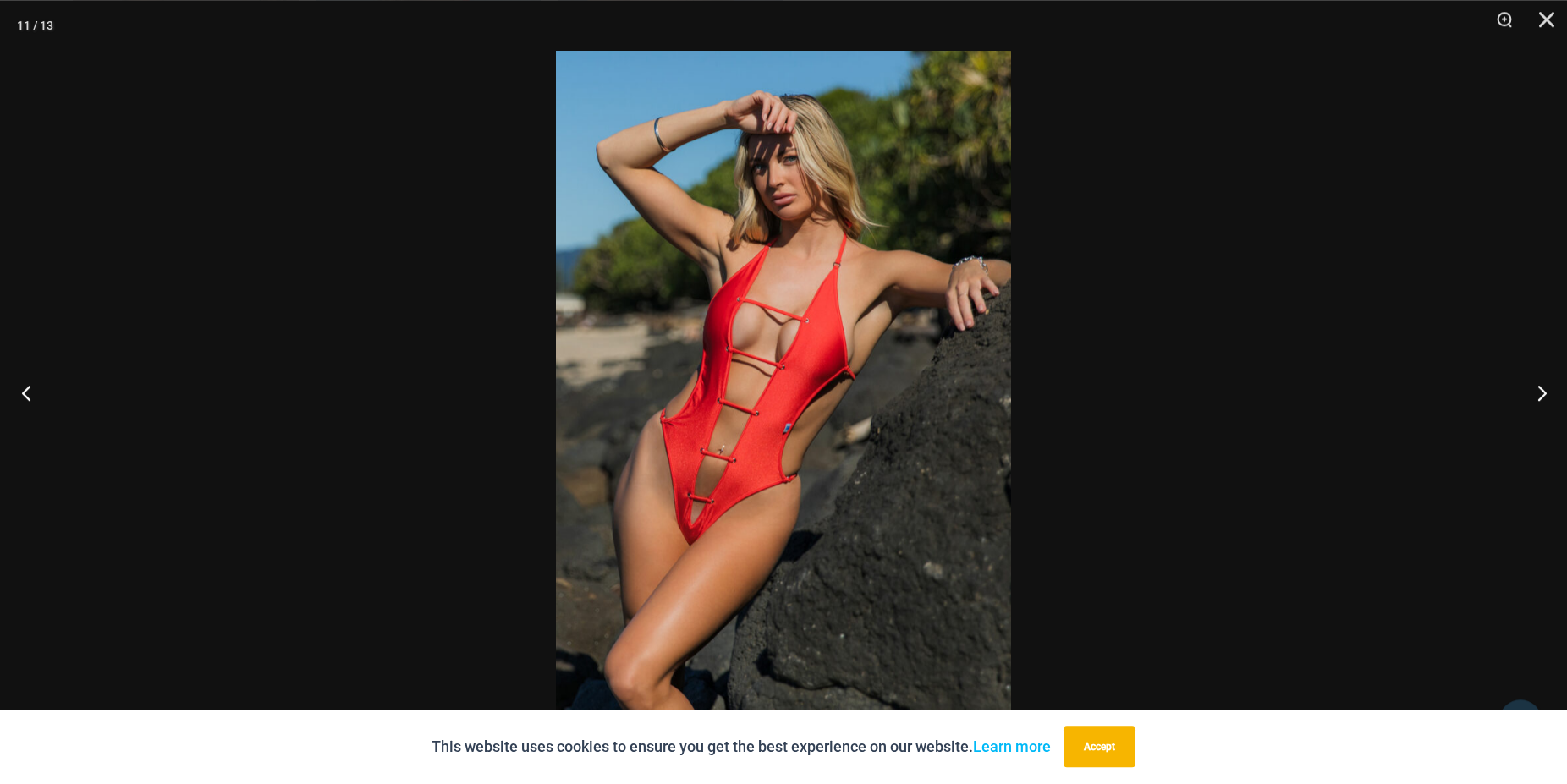
click at [26, 393] on button "Previous" at bounding box center [32, 393] width 64 height 85
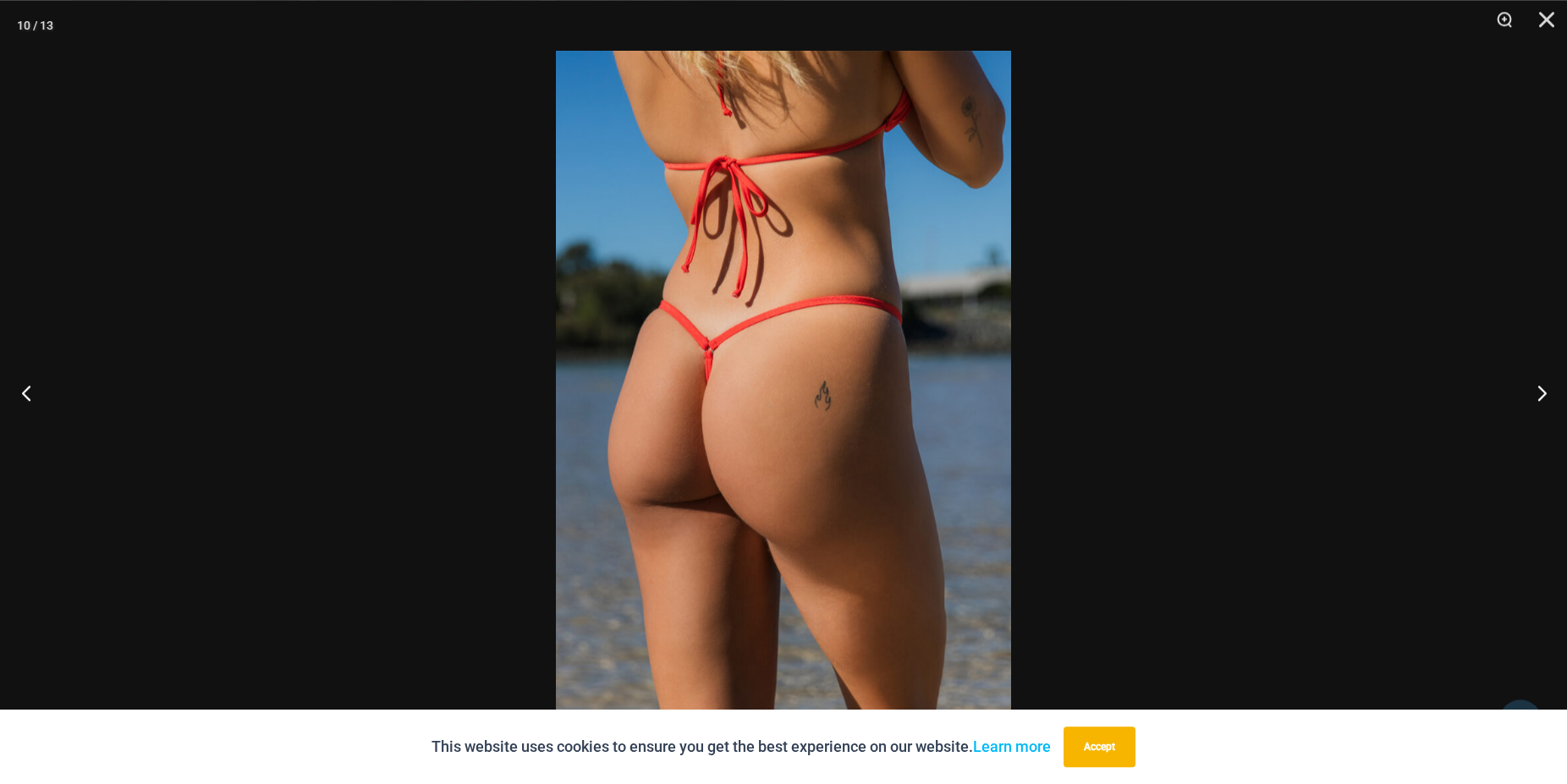
click at [26, 393] on button "Previous" at bounding box center [32, 393] width 64 height 85
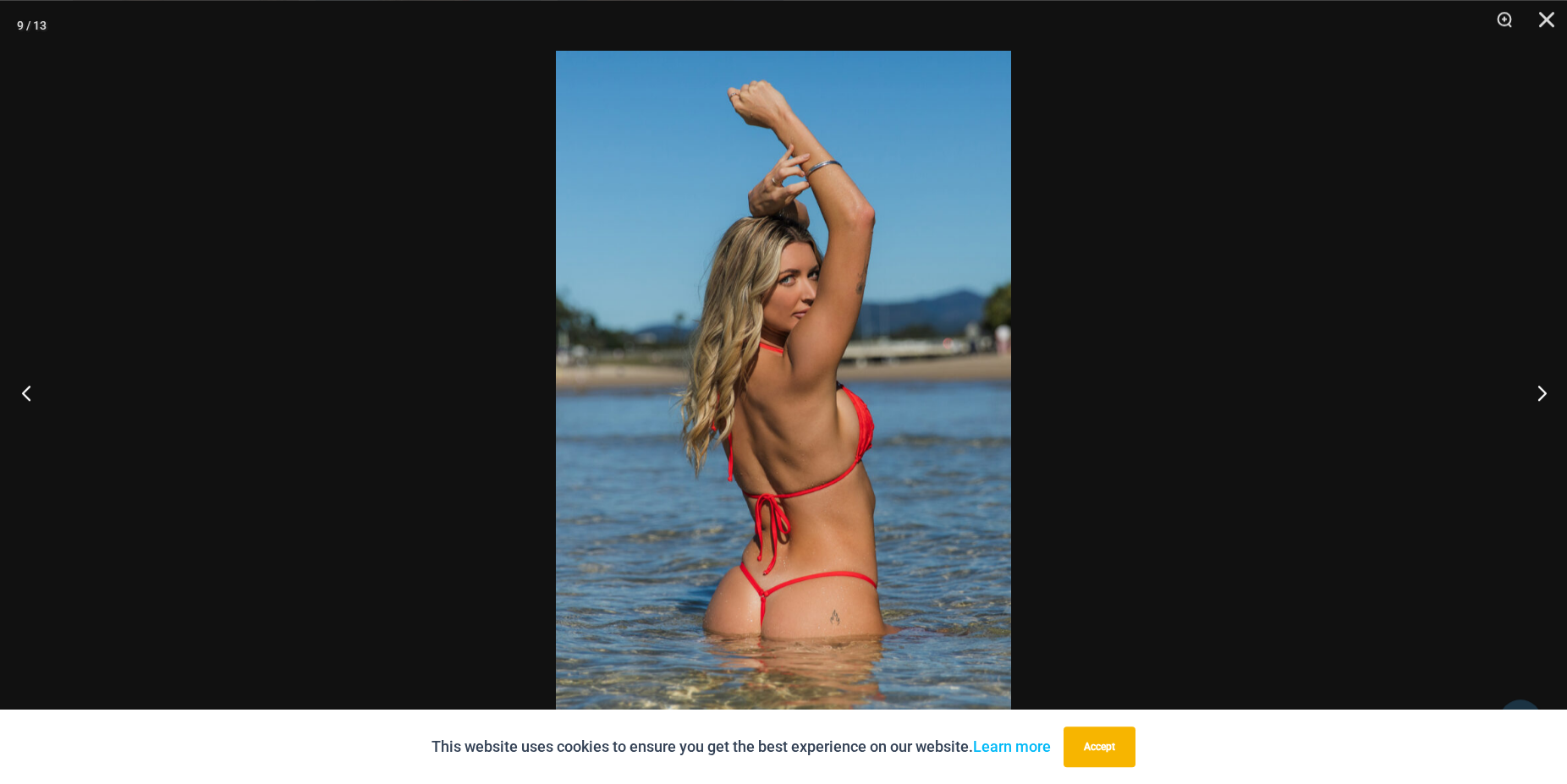
click at [26, 393] on button "Previous" at bounding box center [32, 393] width 64 height 85
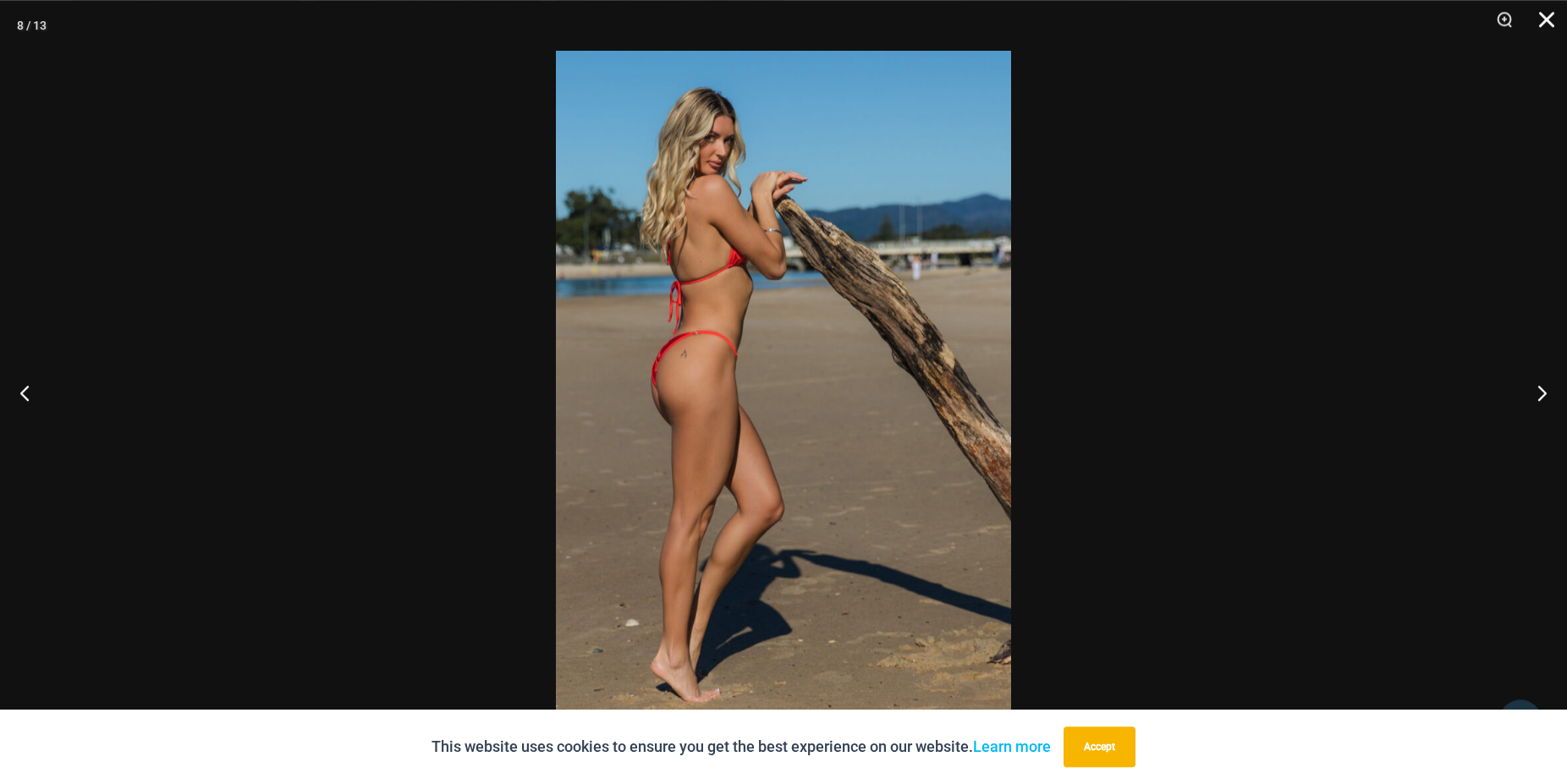
click at [1551, 18] on button "Close" at bounding box center [1541, 25] width 42 height 50
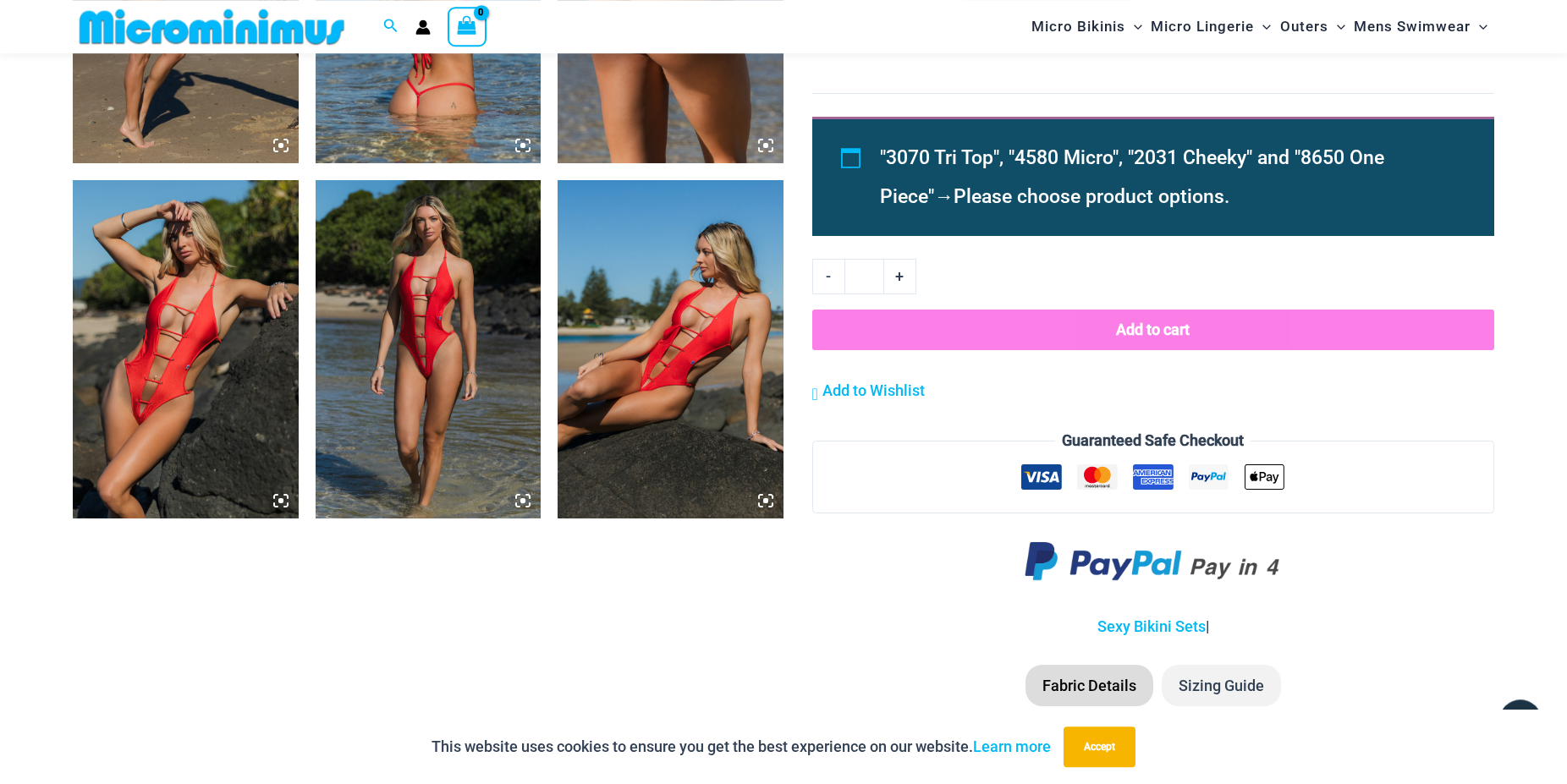
drag, startPoint x: 1564, startPoint y: 221, endPoint x: 1569, endPoint y: 172, distance: 49.3
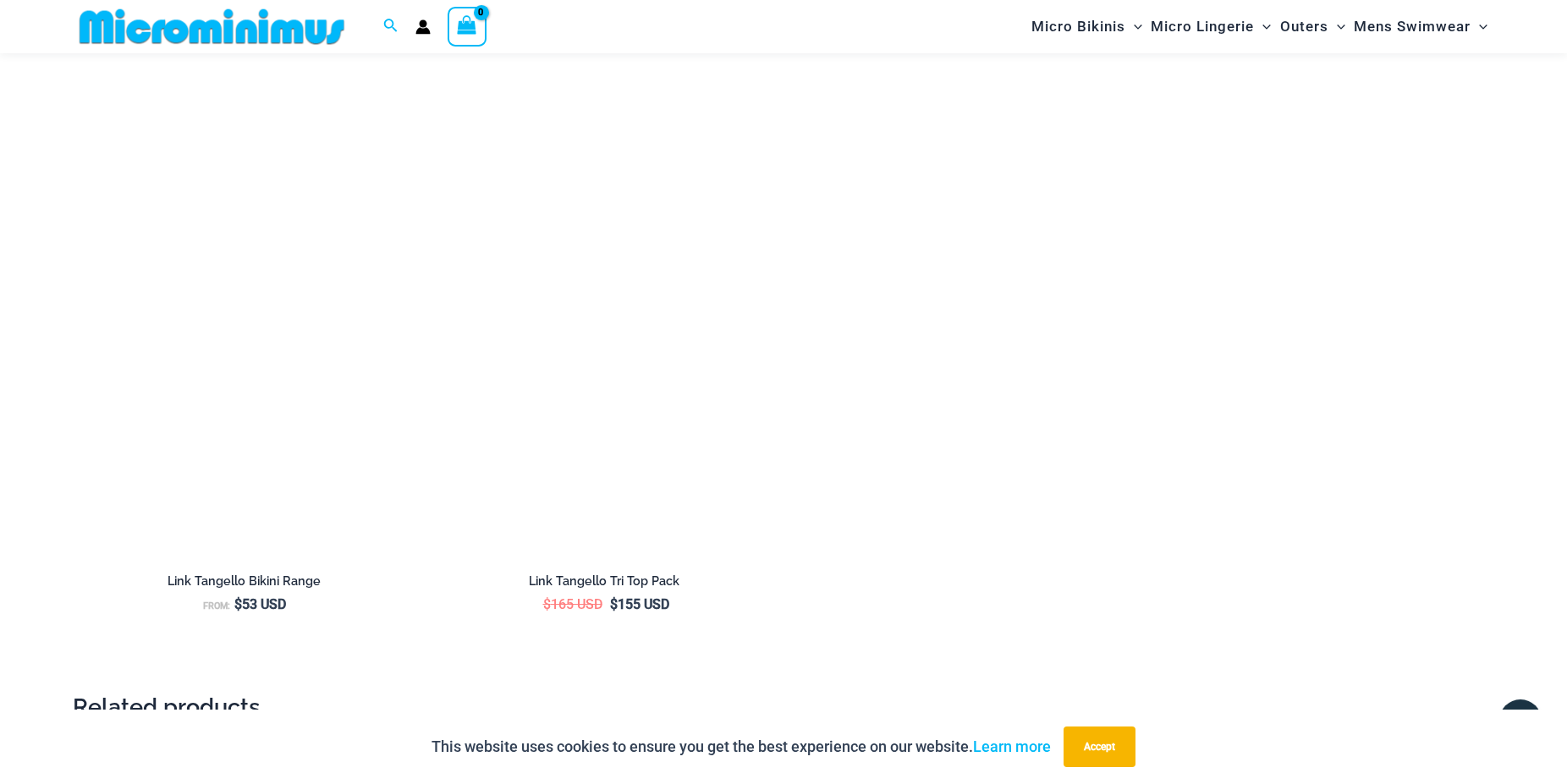
scroll to position [3135, 0]
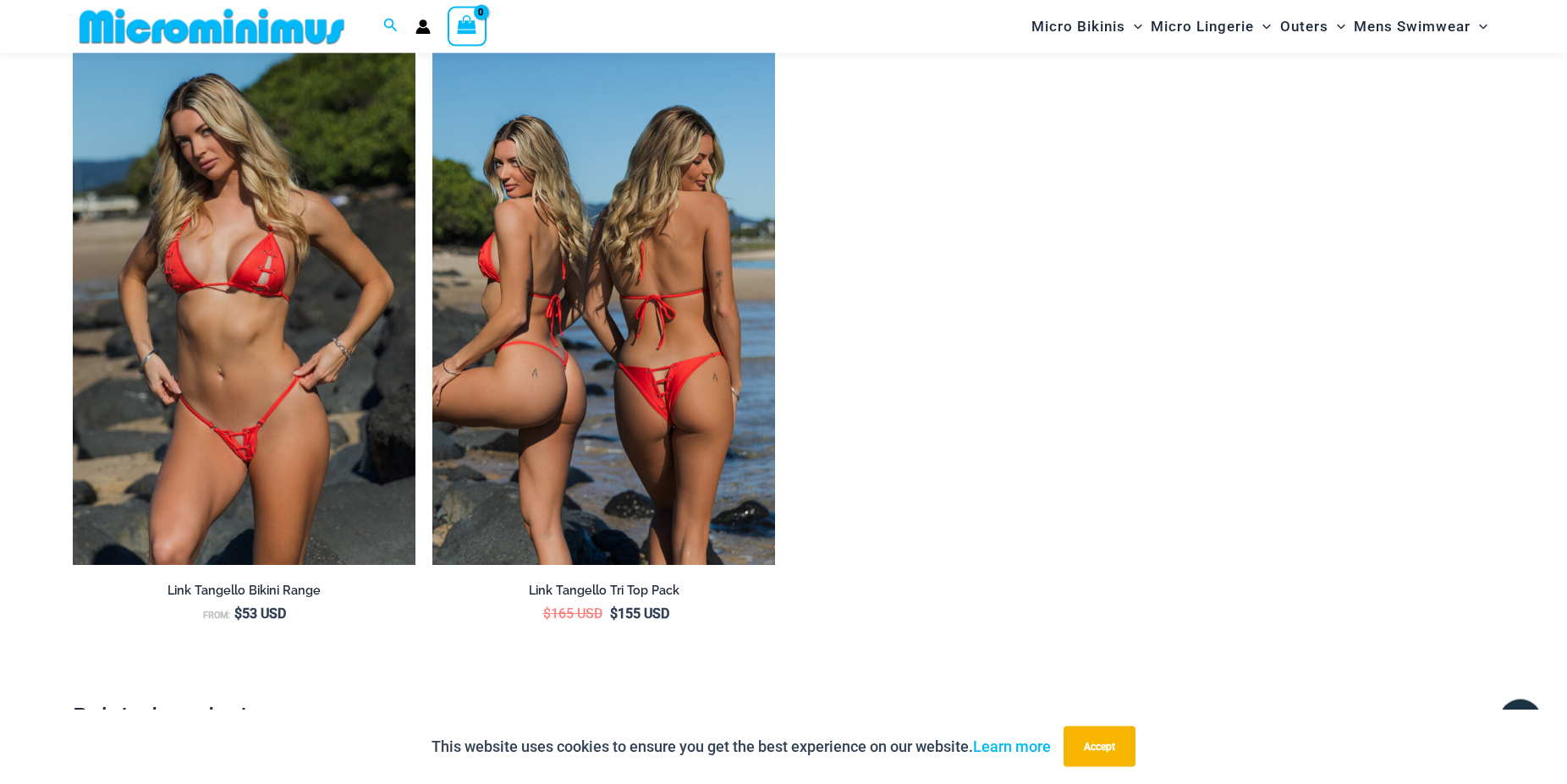
click at [593, 382] on img at bounding box center [603, 307] width 343 height 514
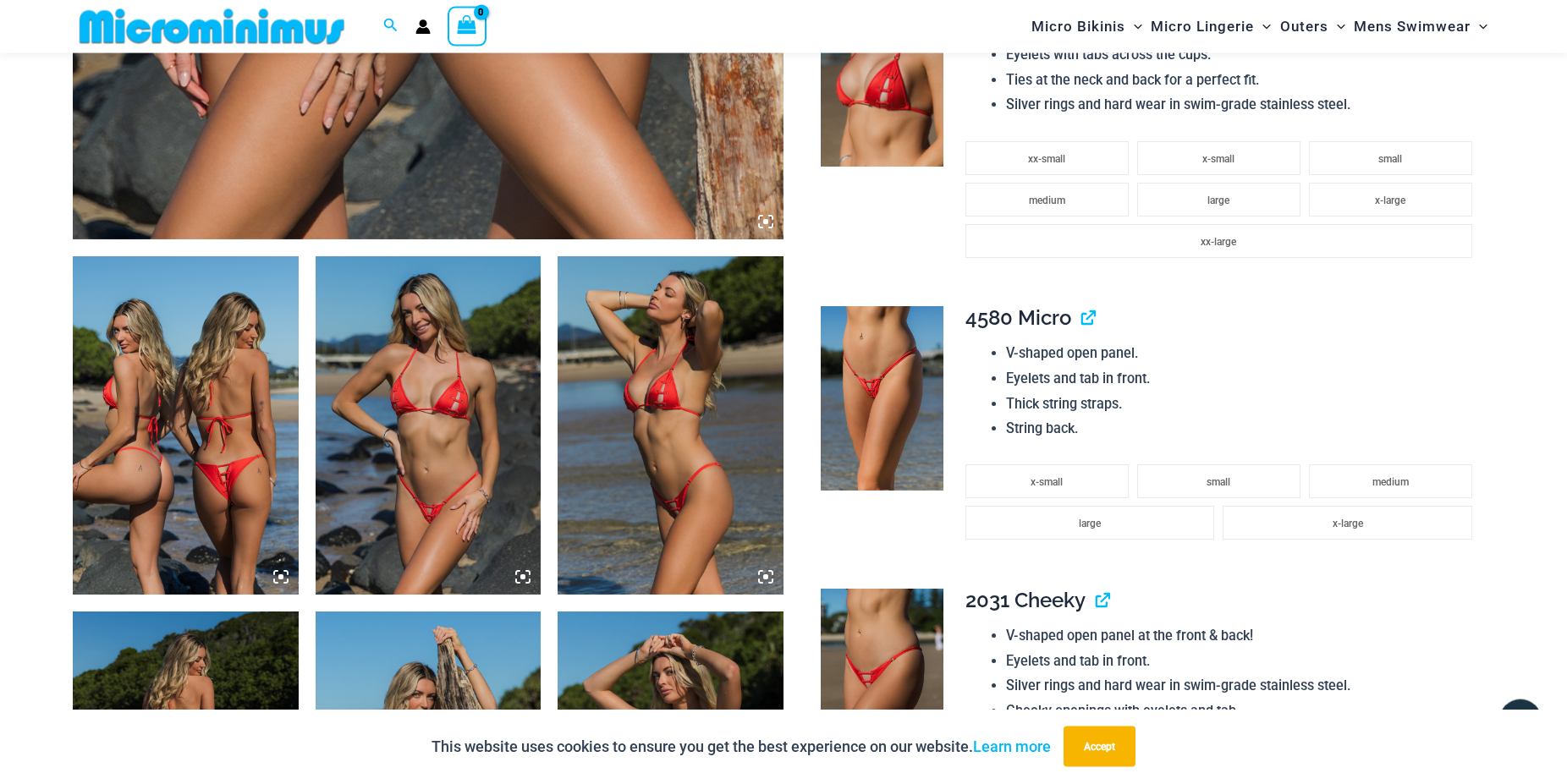
scroll to position [1006, 0]
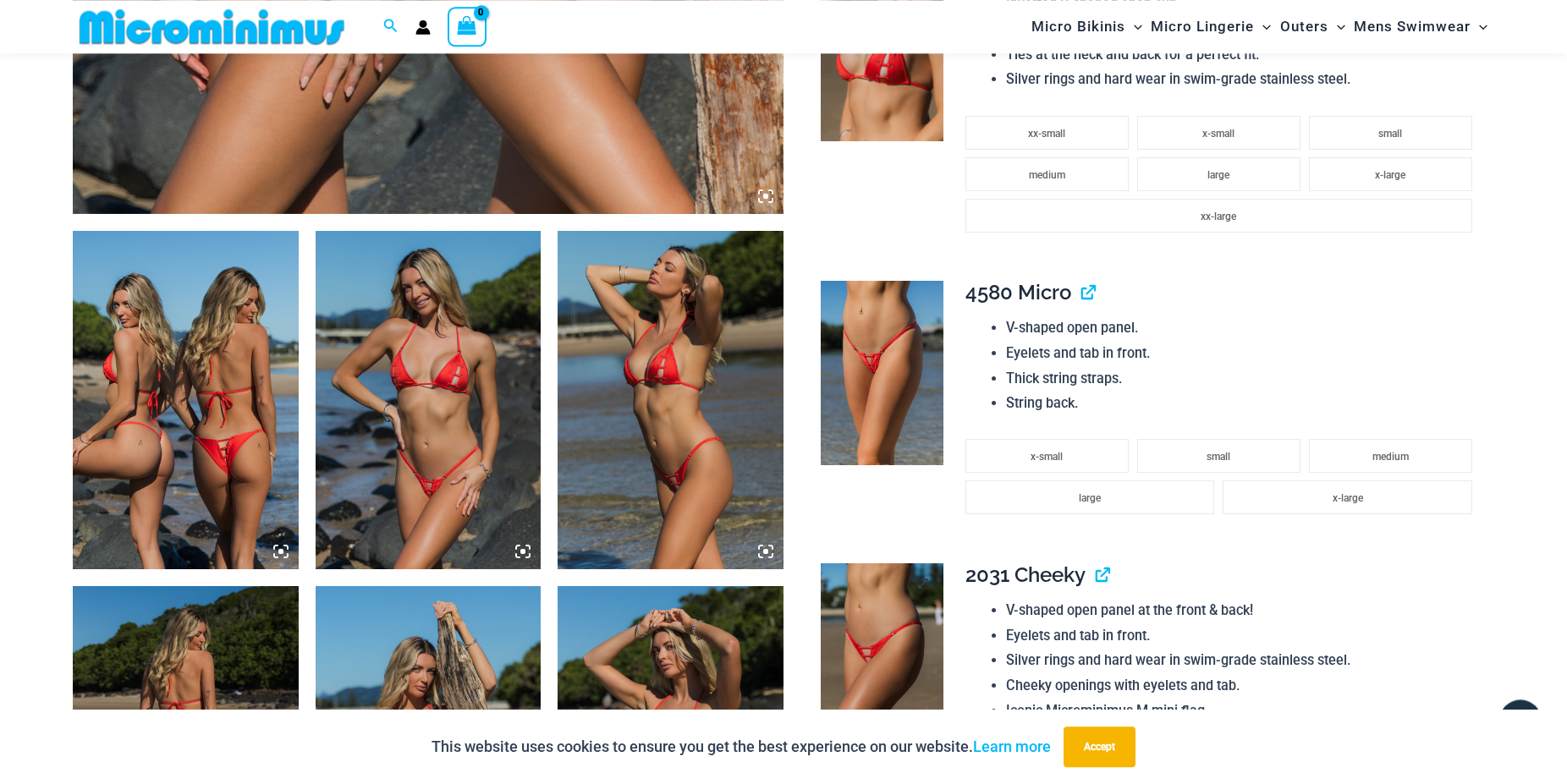
click at [906, 629] on img at bounding box center [882, 655] width 123 height 185
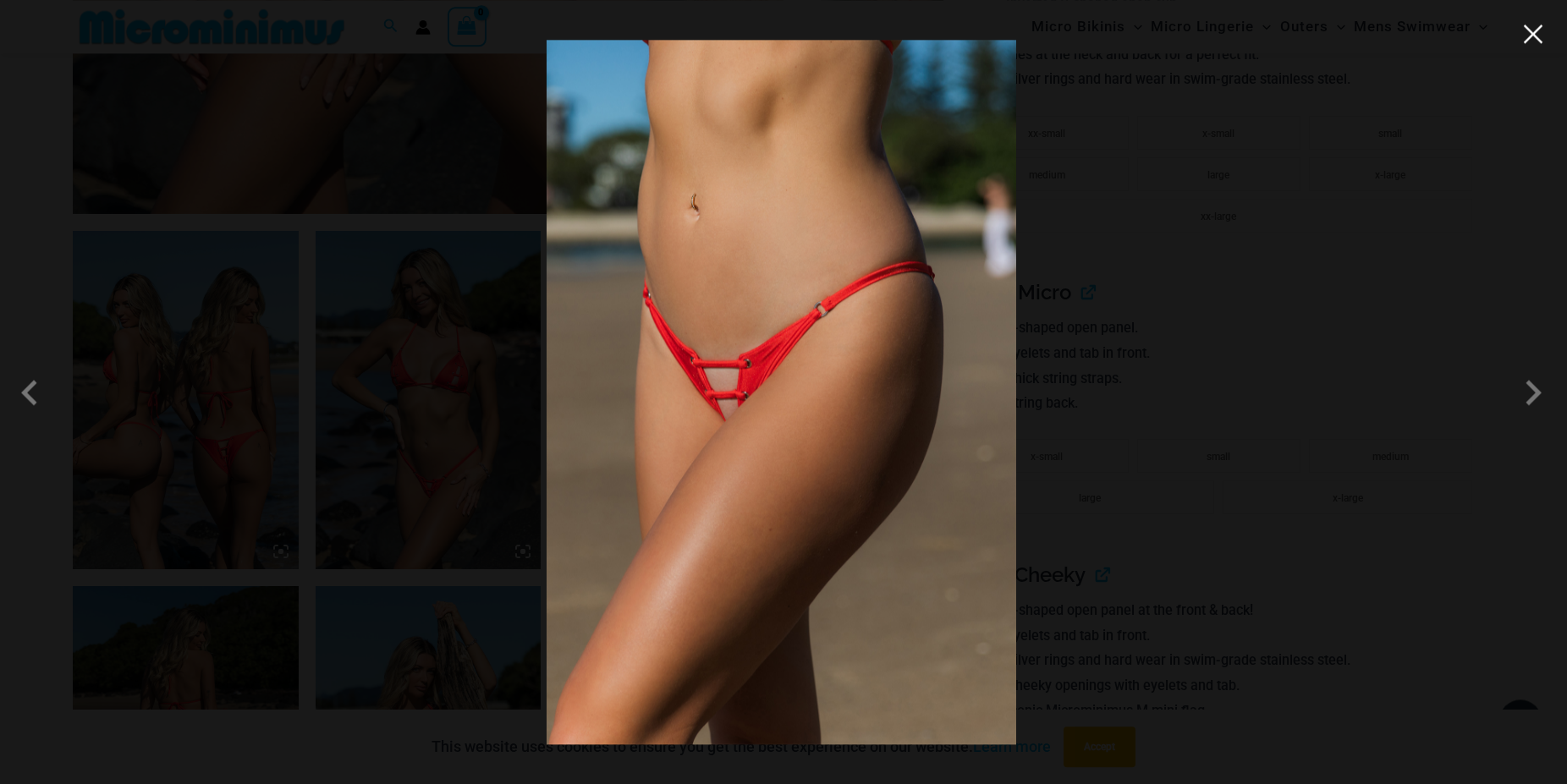
click at [1538, 43] on button "Close" at bounding box center [1533, 34] width 26 height 26
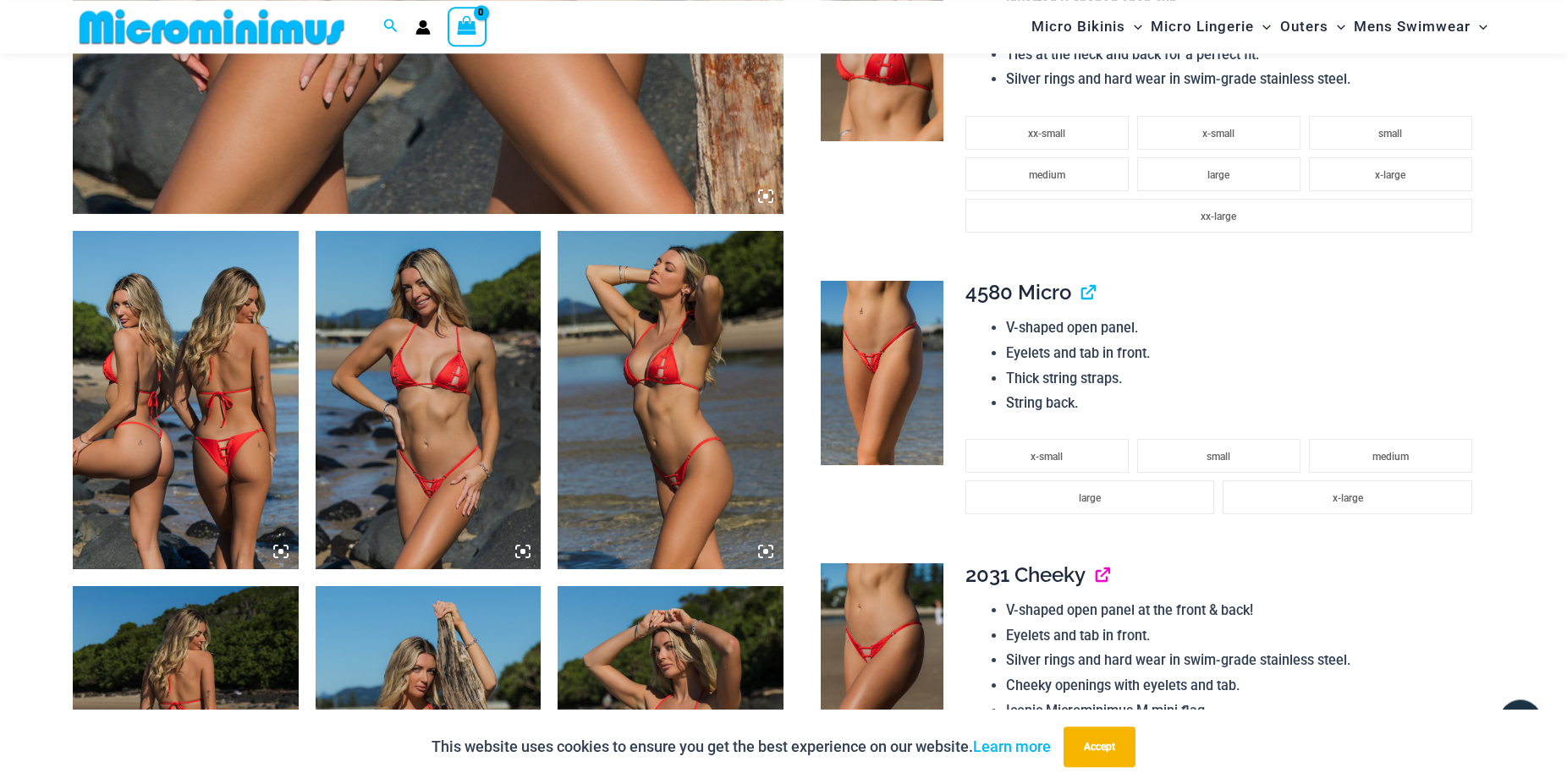
click at [1095, 578] on link "View product" at bounding box center [1095, 575] width 0 height 25
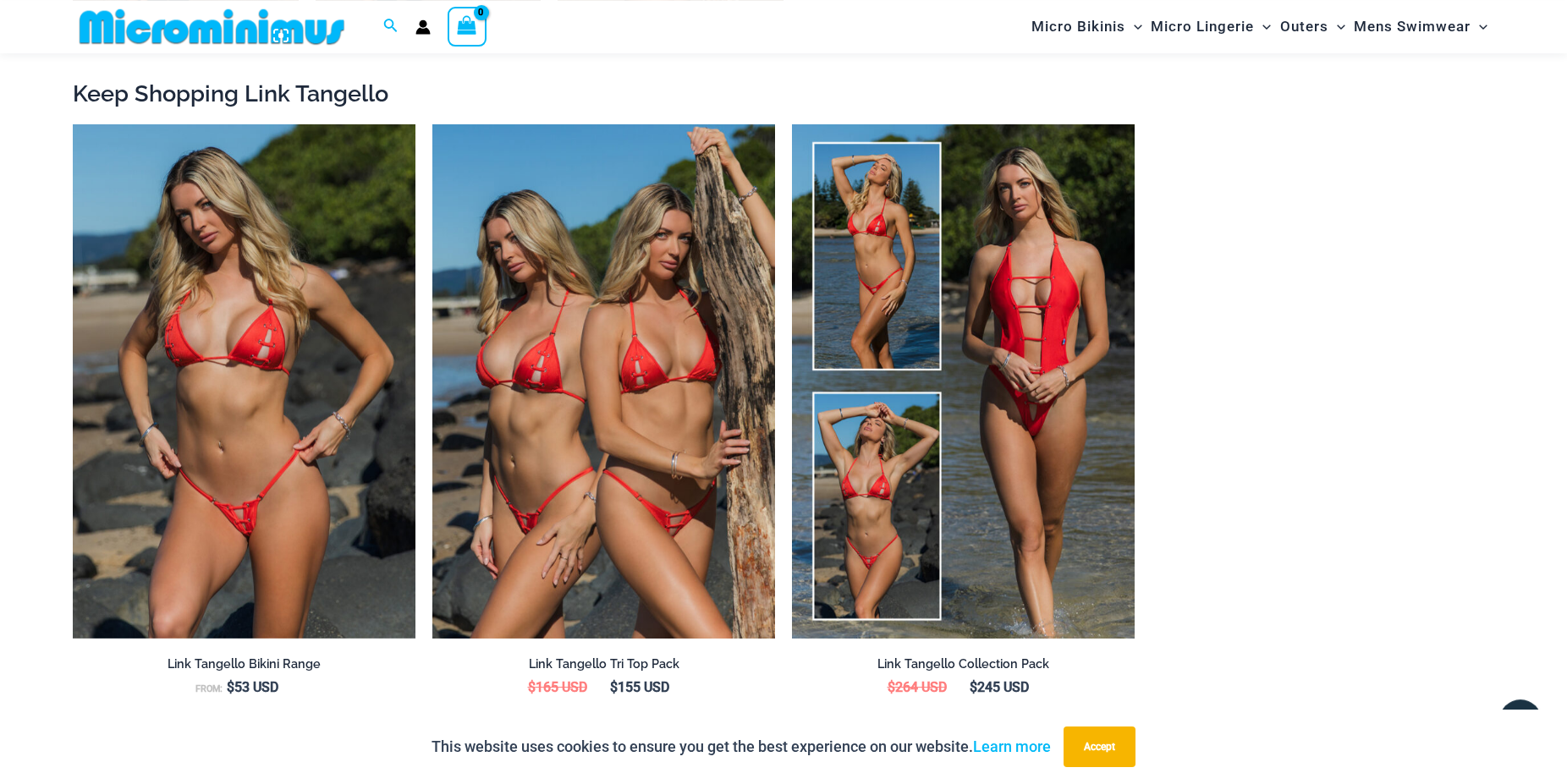
scroll to position [1883, 0]
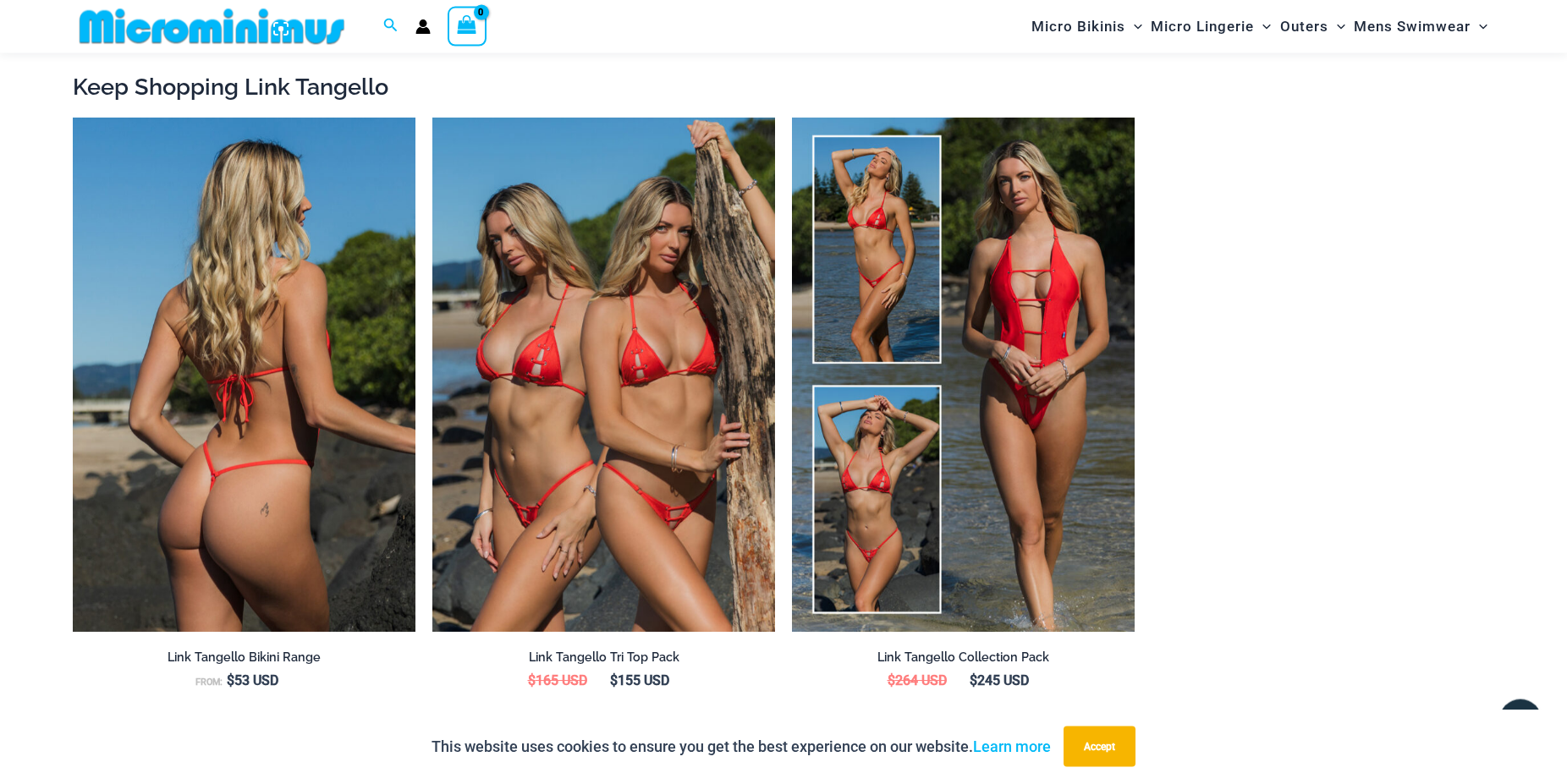
click at [352, 373] on img at bounding box center [244, 374] width 343 height 514
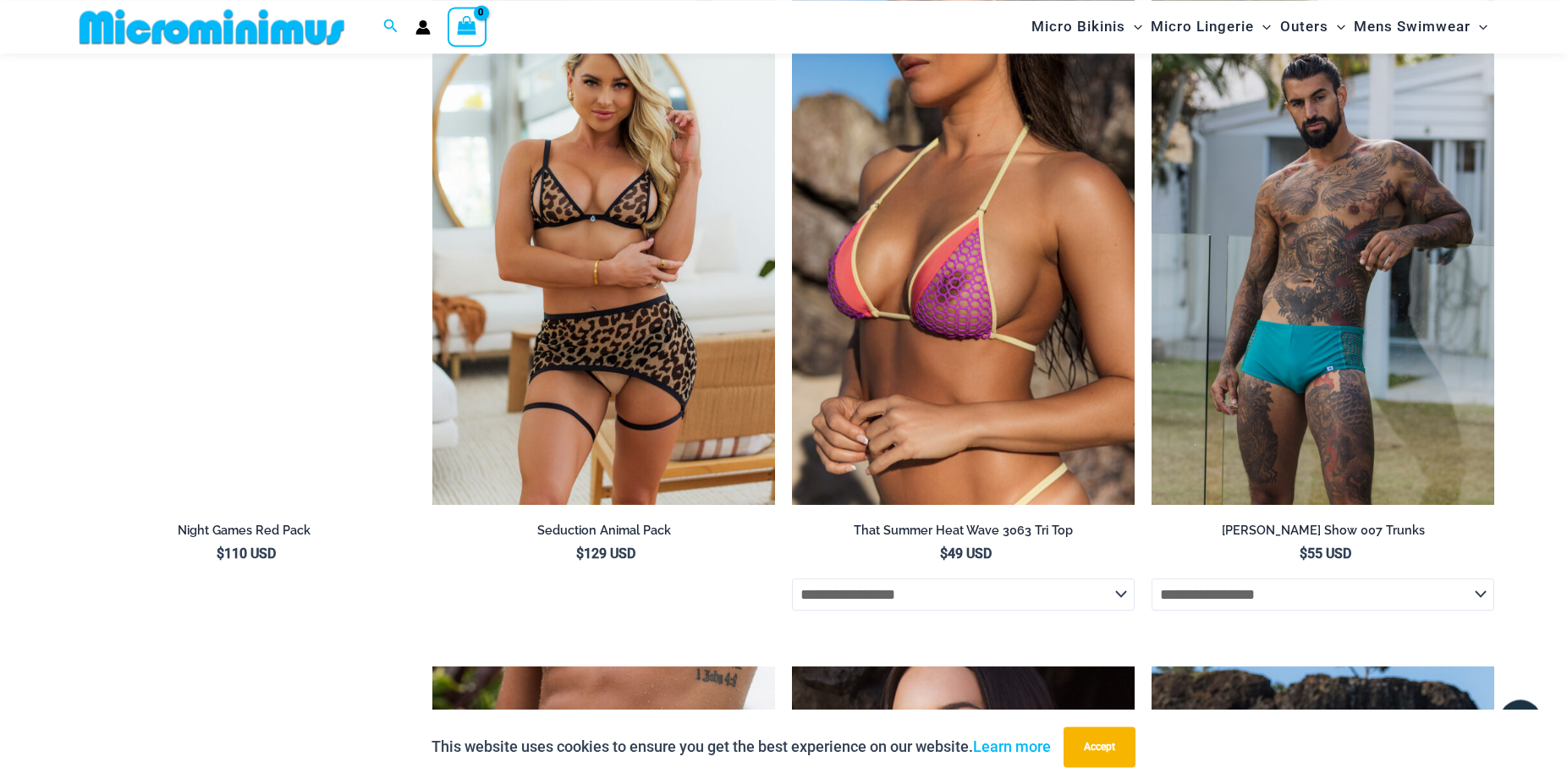
scroll to position [3453, 0]
